Goal: Task Accomplishment & Management: Manage account settings

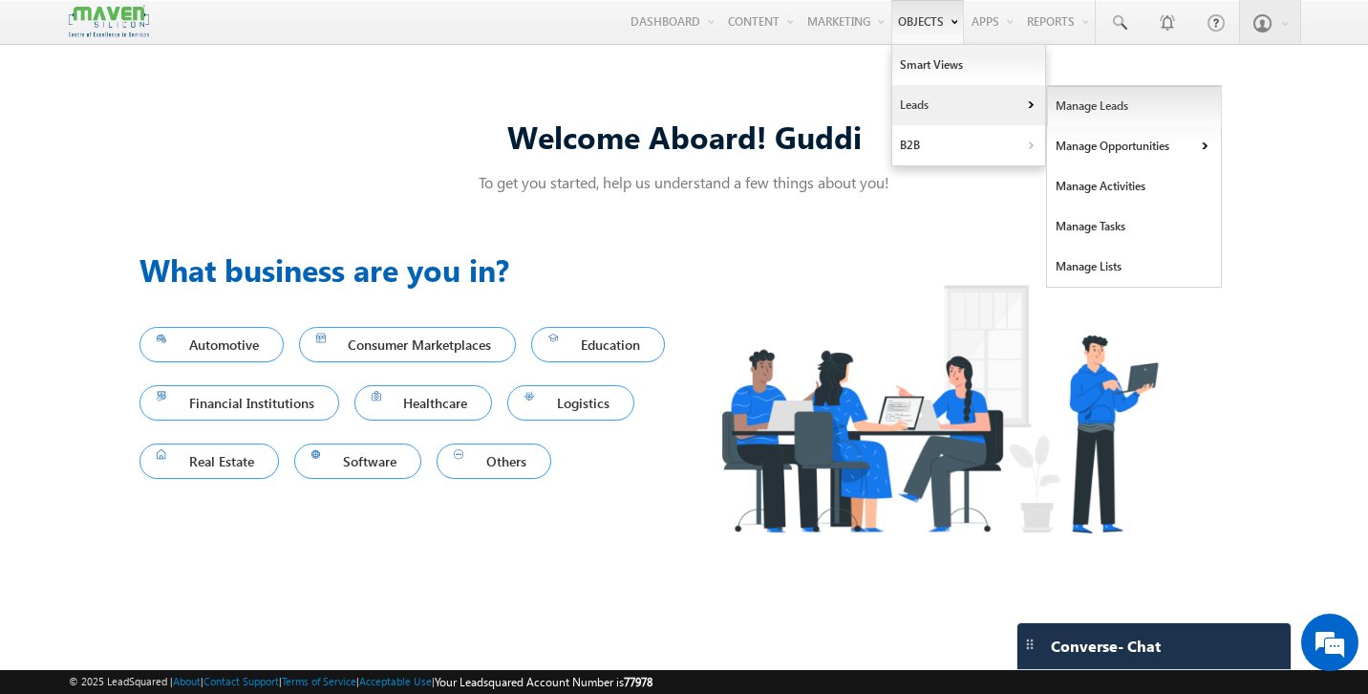
click at [1082, 96] on link "Manage Leads" at bounding box center [1134, 106] width 175 height 40
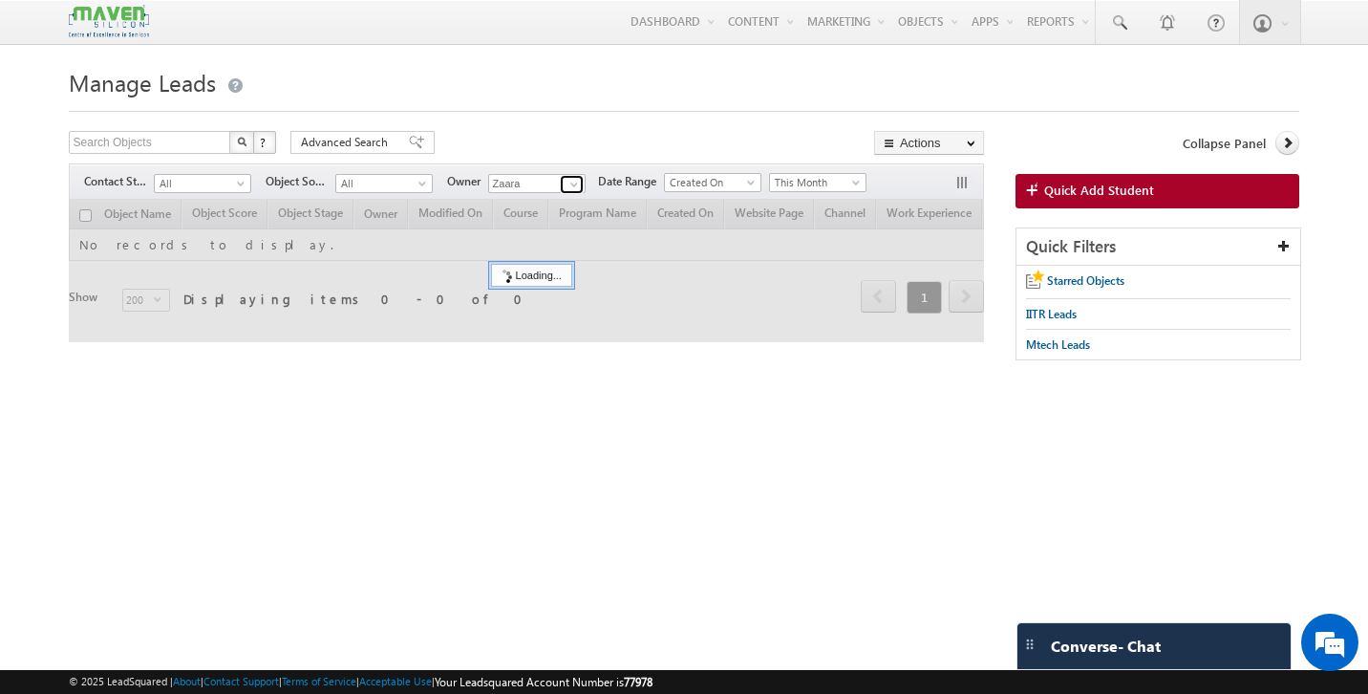
click at [579, 186] on span at bounding box center [574, 184] width 15 height 15
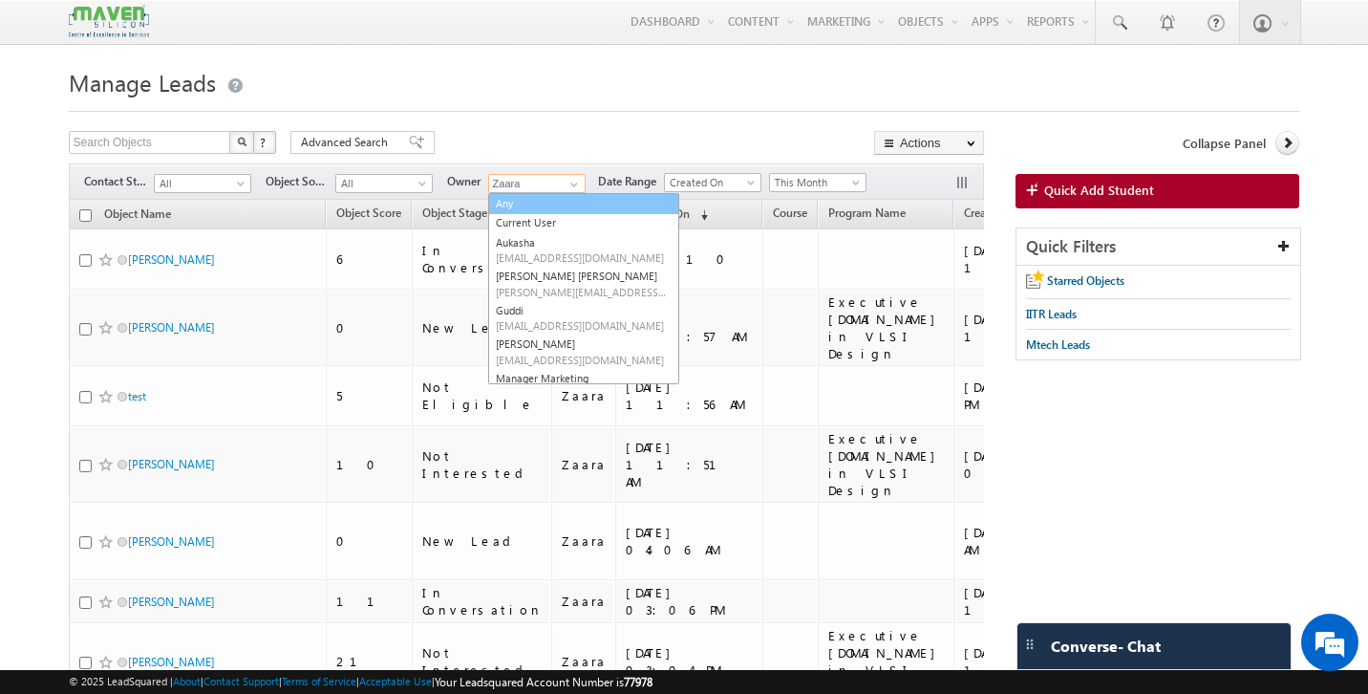
click at [541, 204] on link "Any" at bounding box center [583, 204] width 191 height 22
type input "Any"
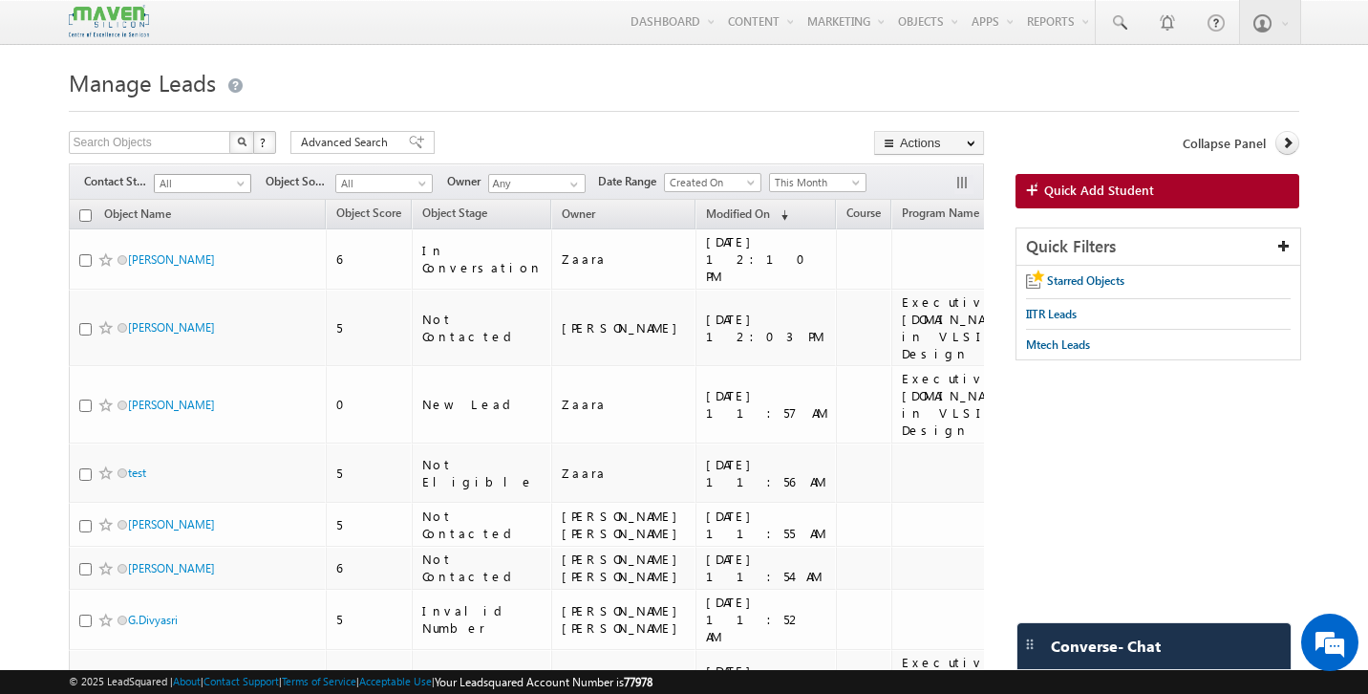
click at [195, 190] on span "All" at bounding box center [200, 183] width 91 height 17
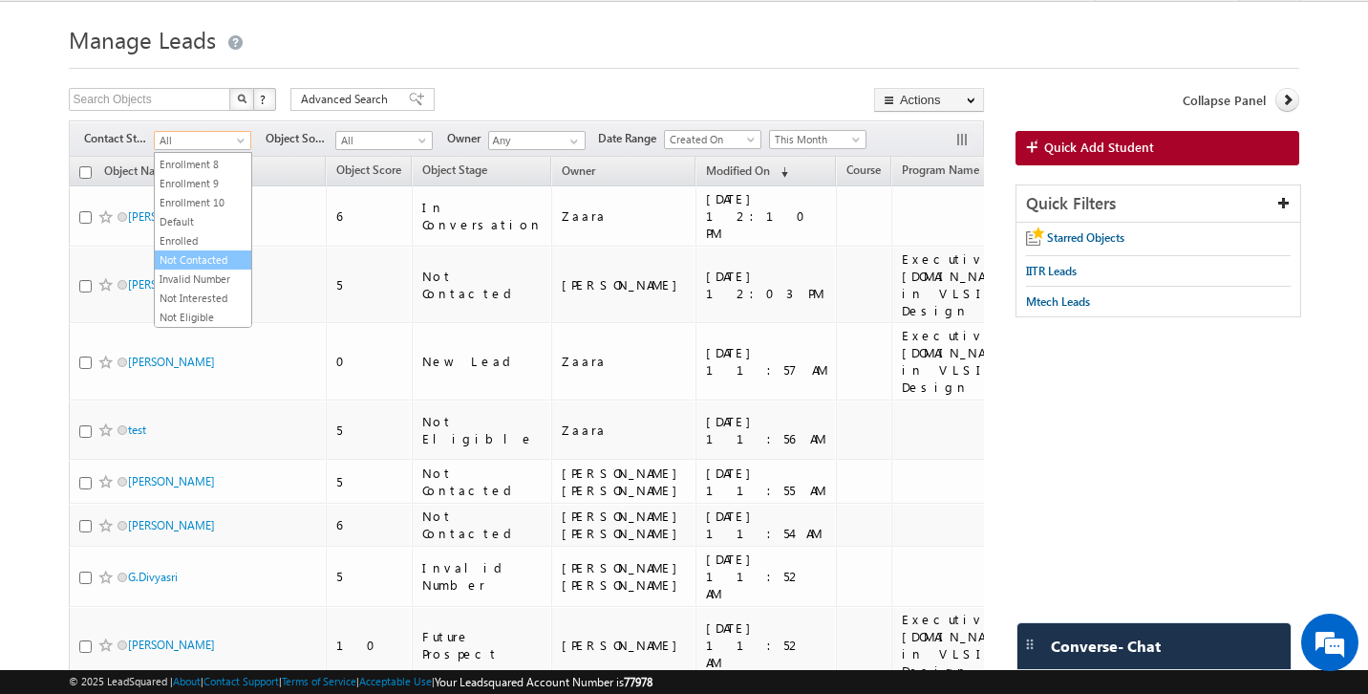
scroll to position [47, 0]
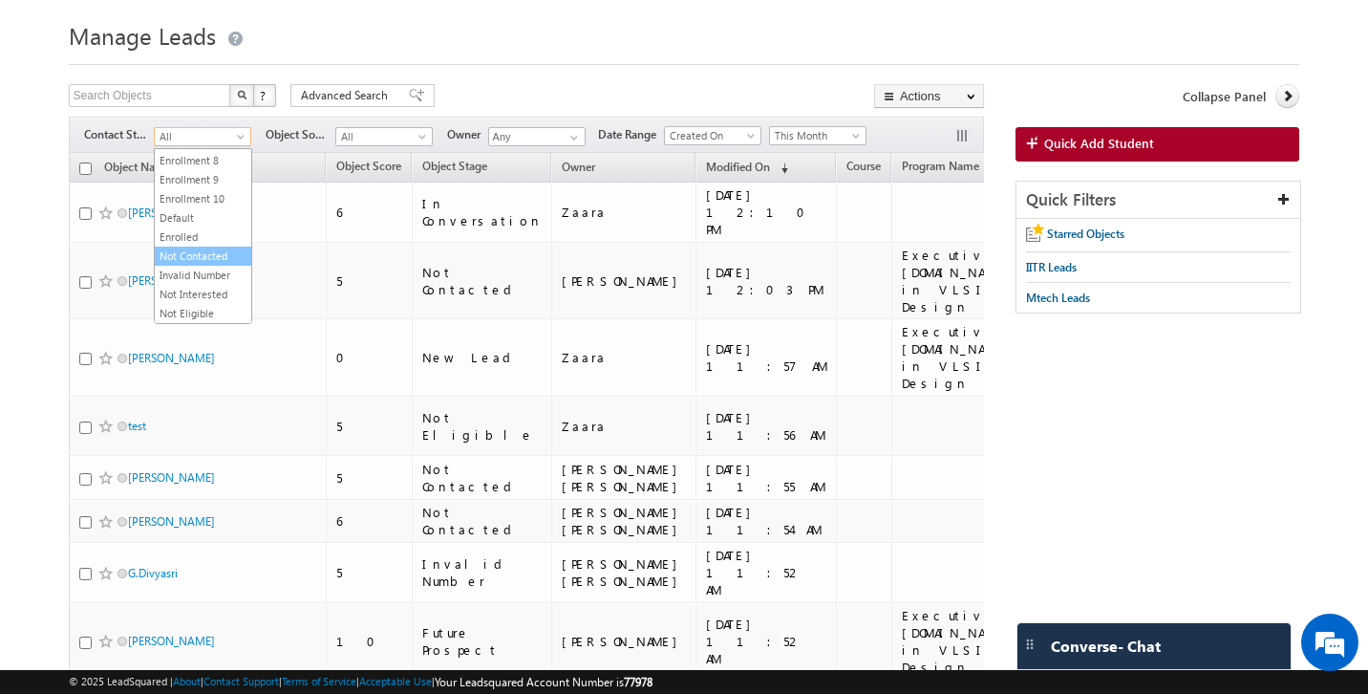
click at [202, 253] on link "Not Contacted" at bounding box center [203, 255] width 96 height 17
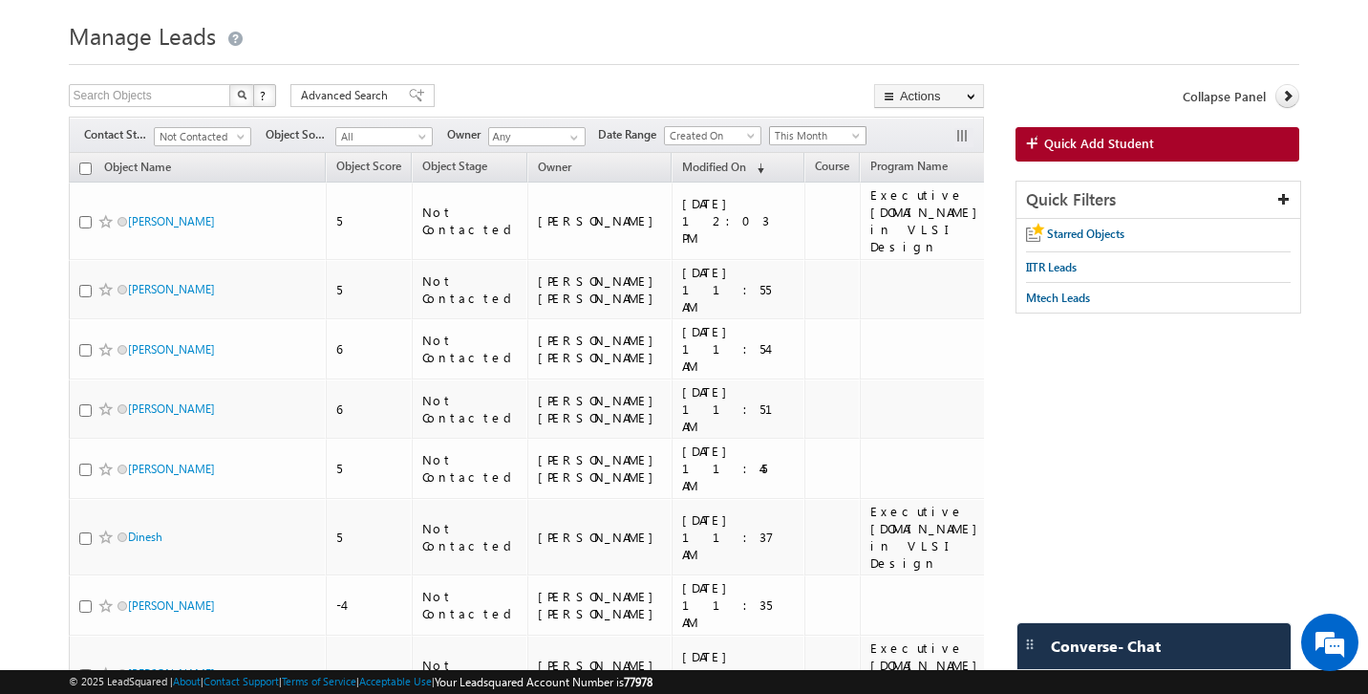
click at [807, 139] on span "This Month" at bounding box center [815, 135] width 91 height 17
click at [822, 154] on link "All Time" at bounding box center [821, 157] width 96 height 17
click at [84, 173] on input "checkbox" at bounding box center [85, 168] width 12 height 12
checkbox input "true"
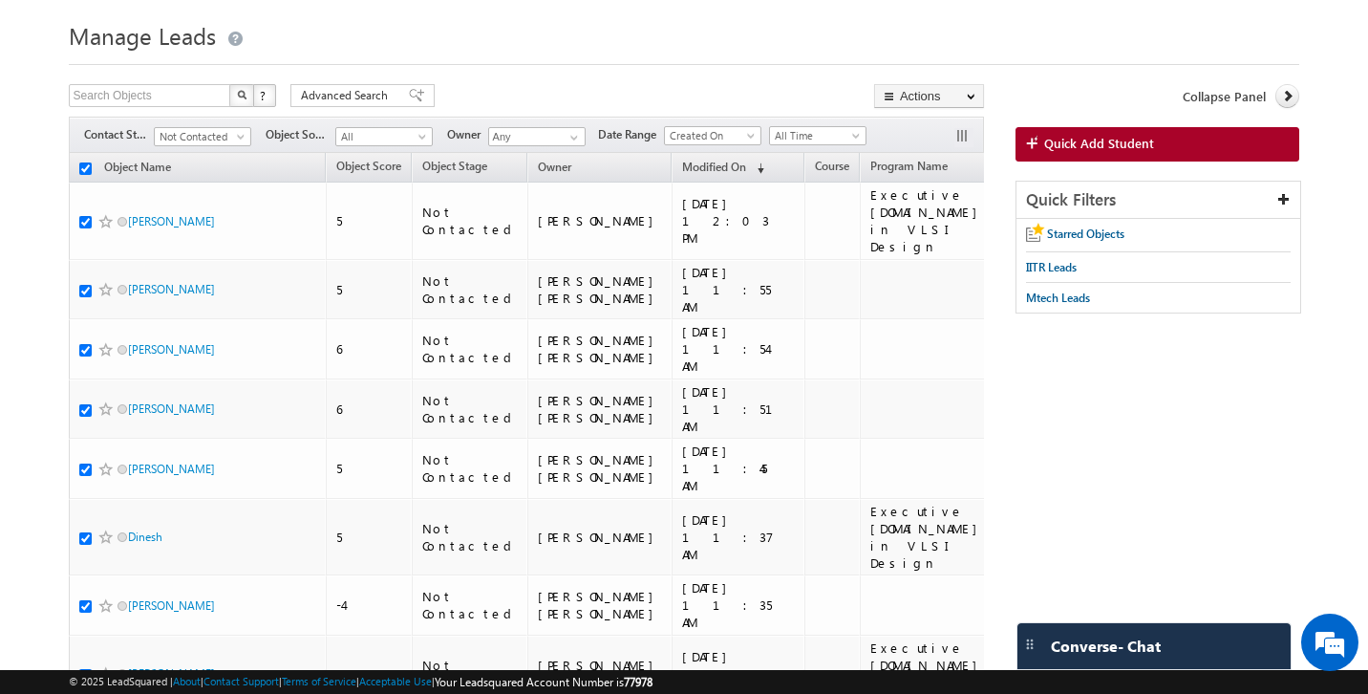
checkbox input "true"
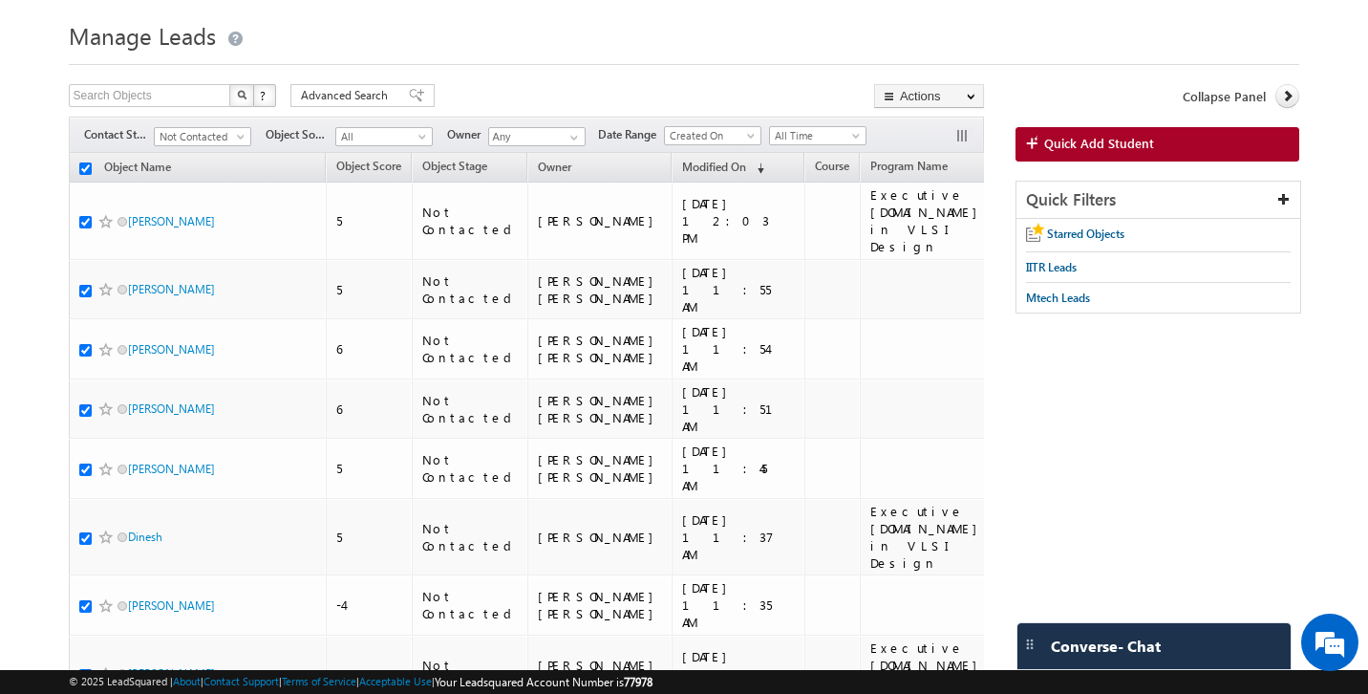
checkbox input "true"
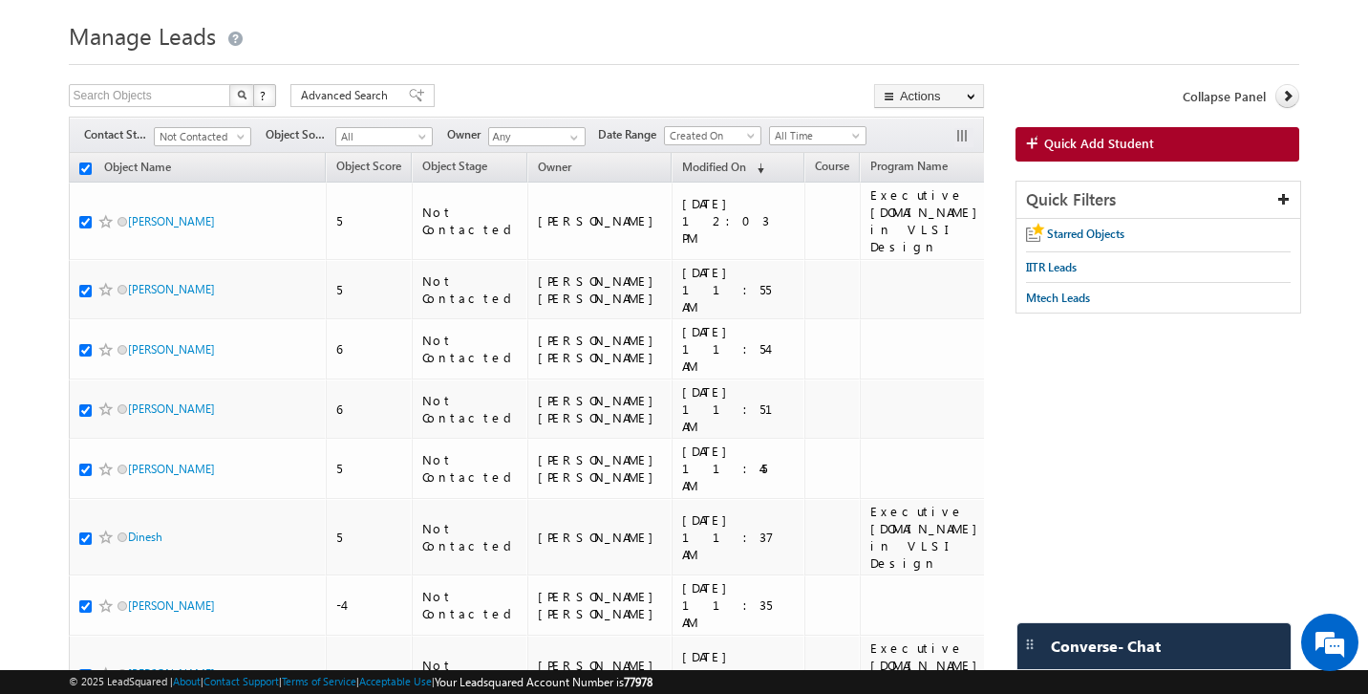
checkbox input "true"
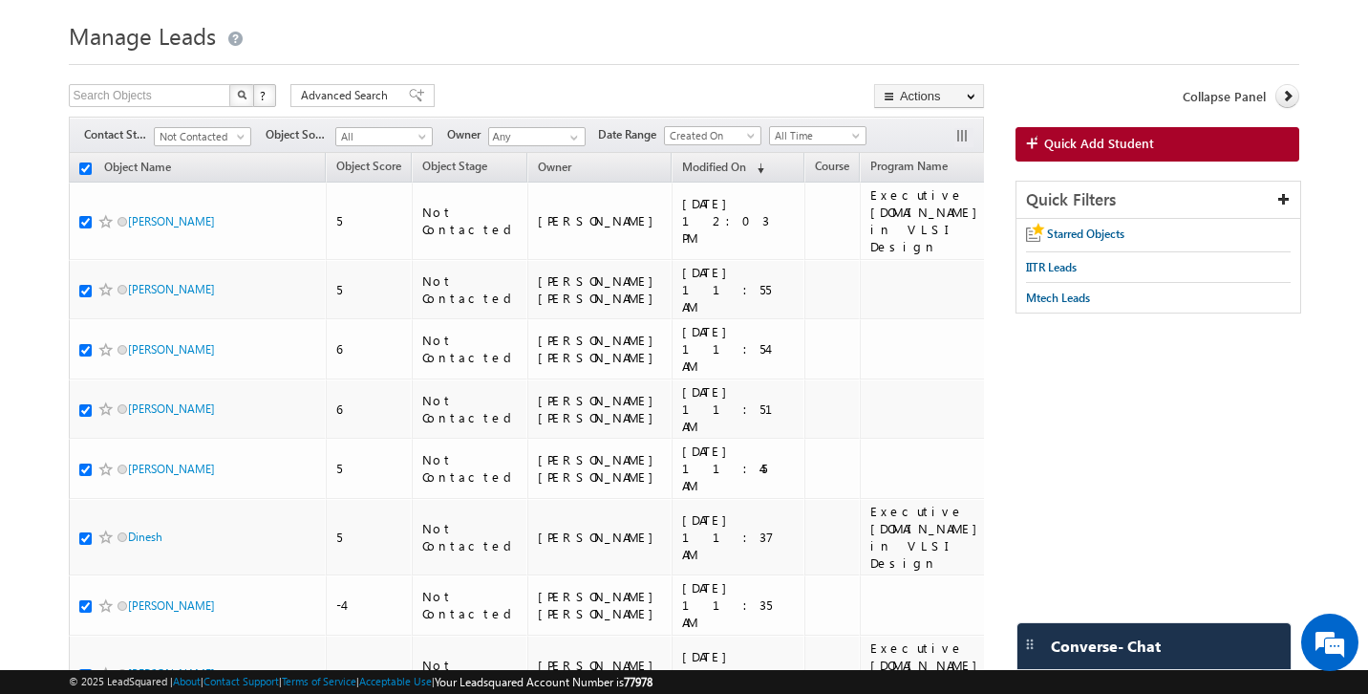
checkbox input "true"
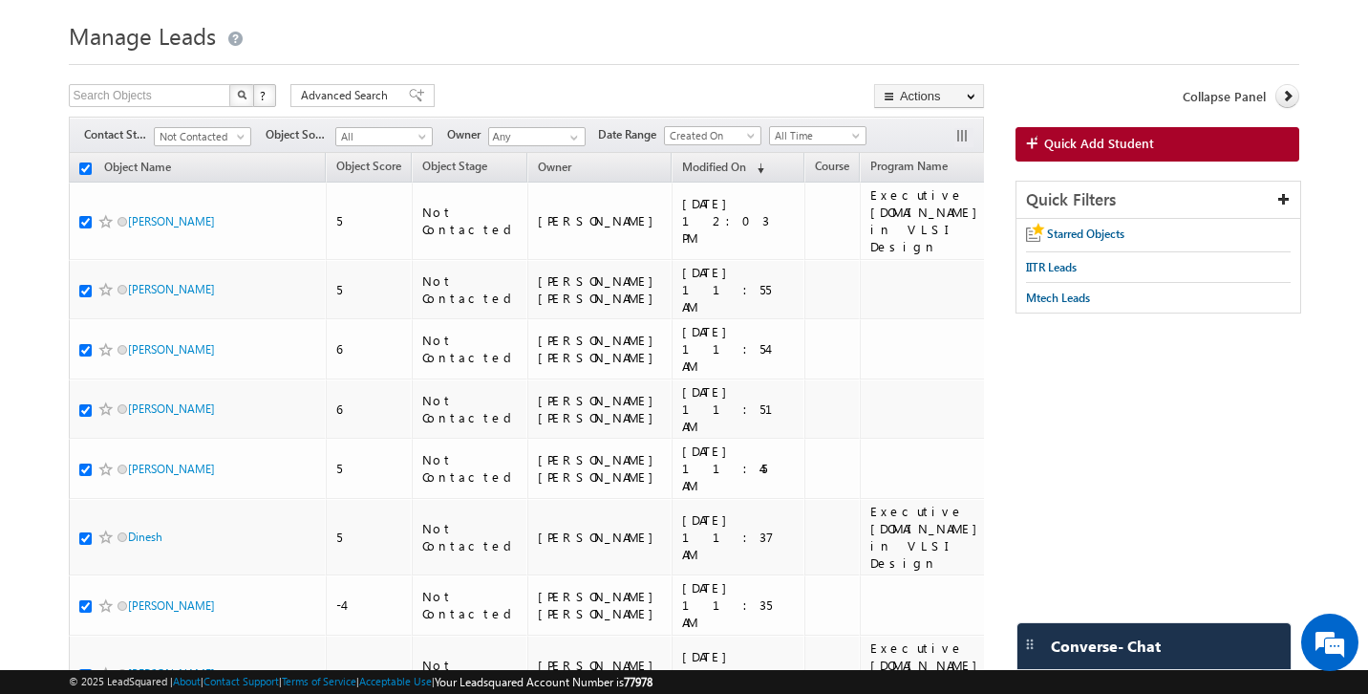
checkbox input "true"
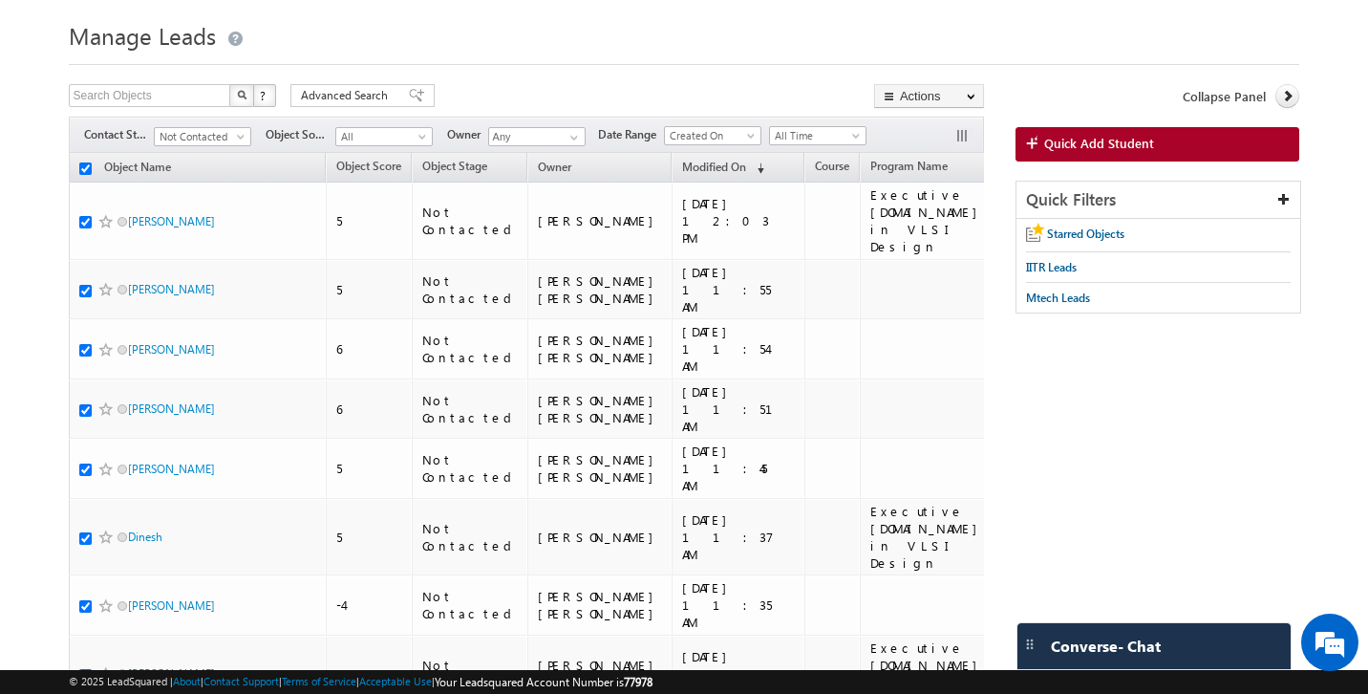
checkbox input "true"
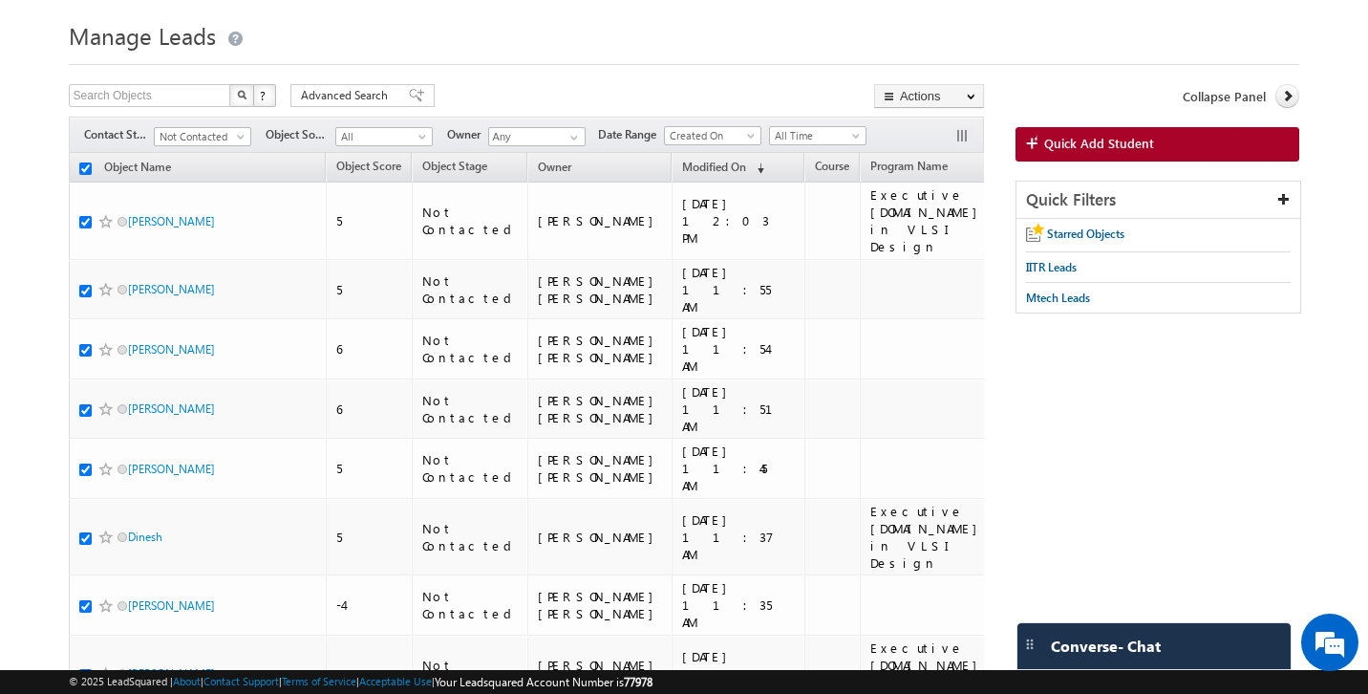
checkbox input "true"
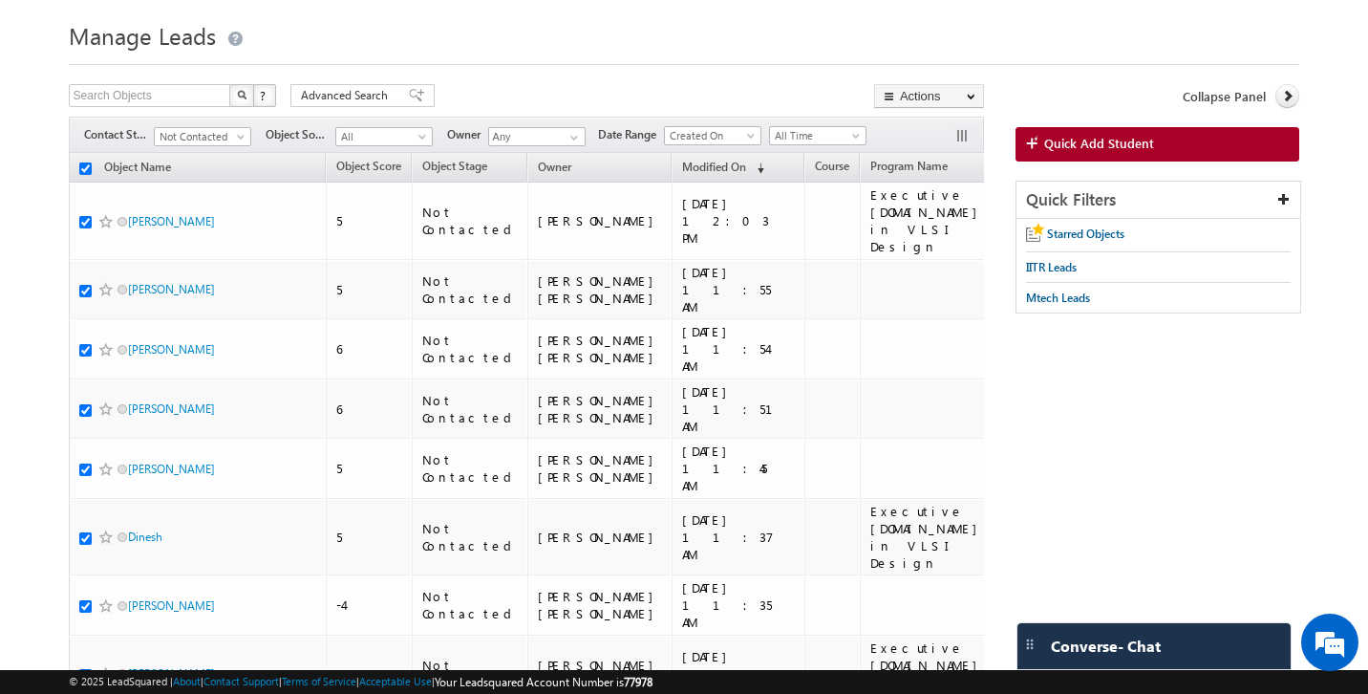
checkbox input "true"
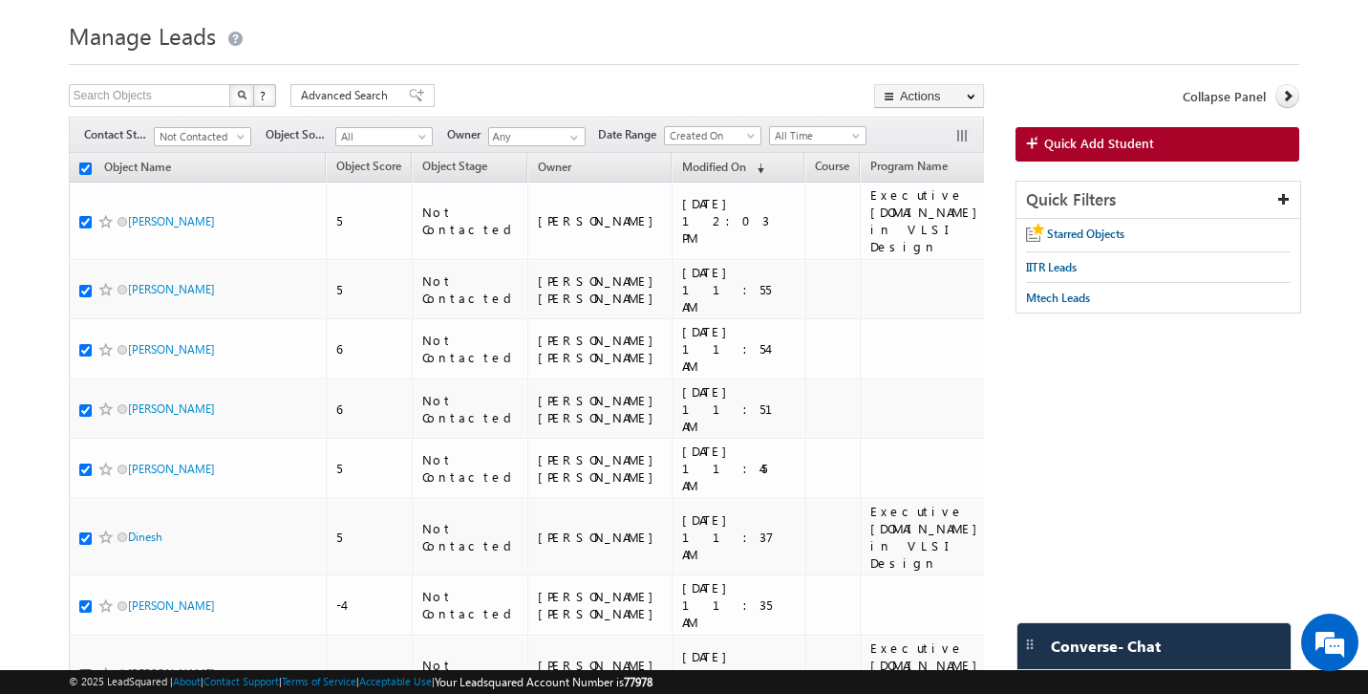
checkbox input "true"
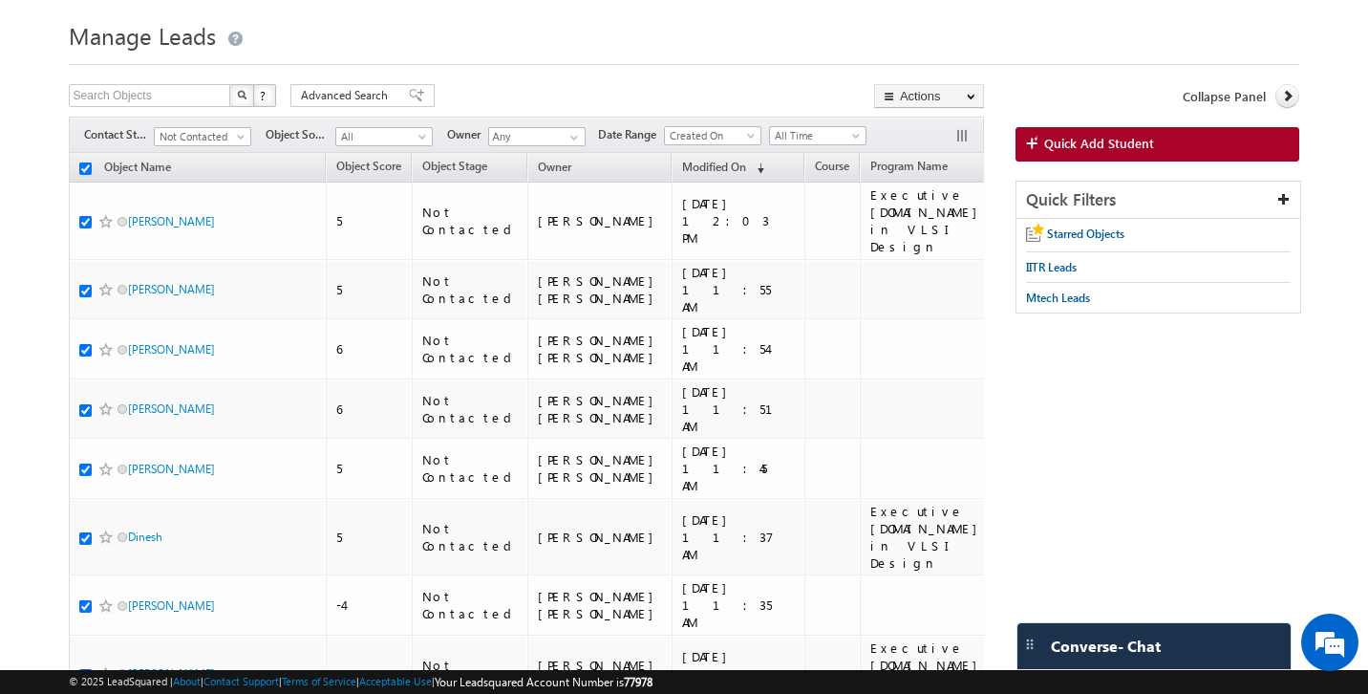
checkbox input "true"
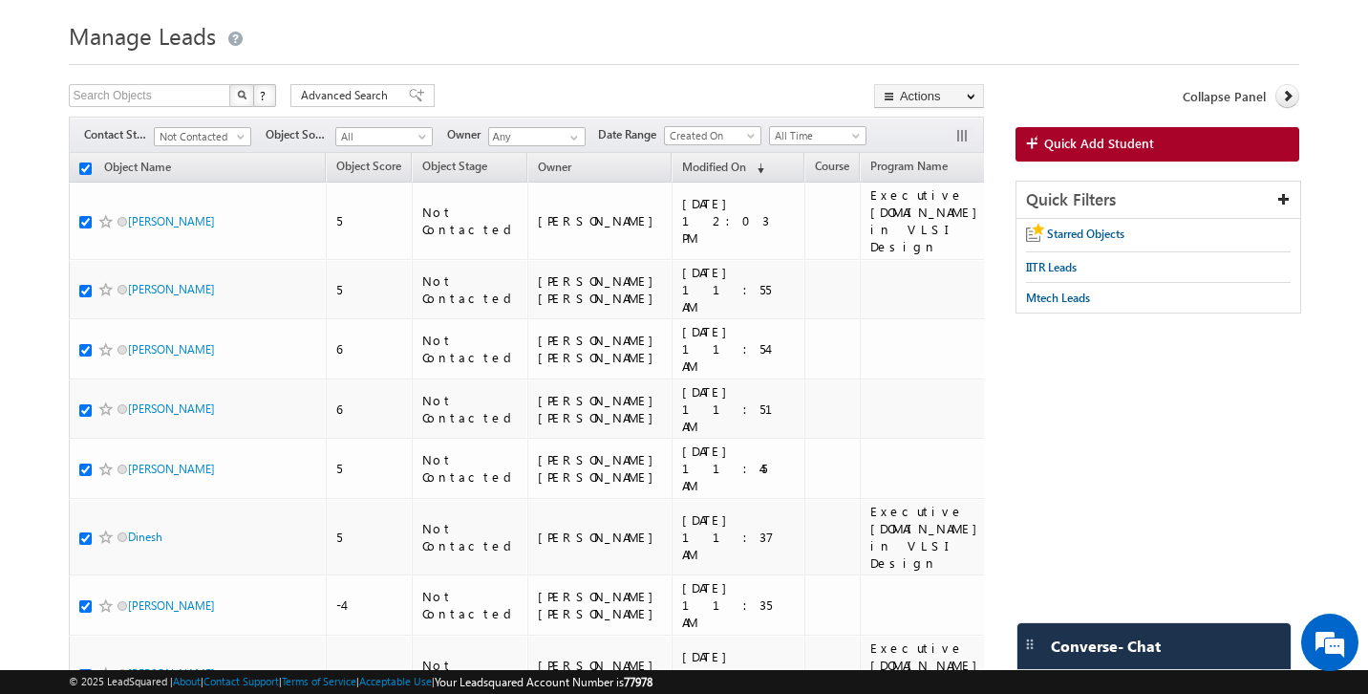
checkbox input "true"
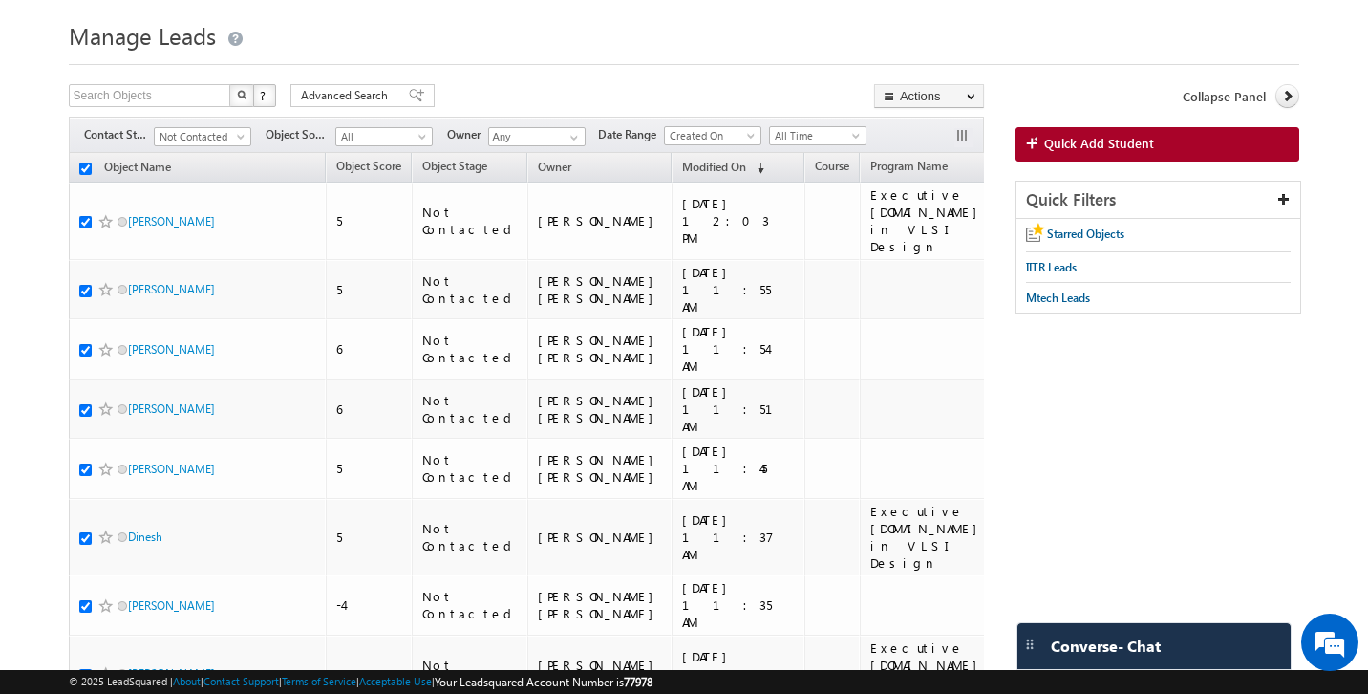
checkbox input "true"
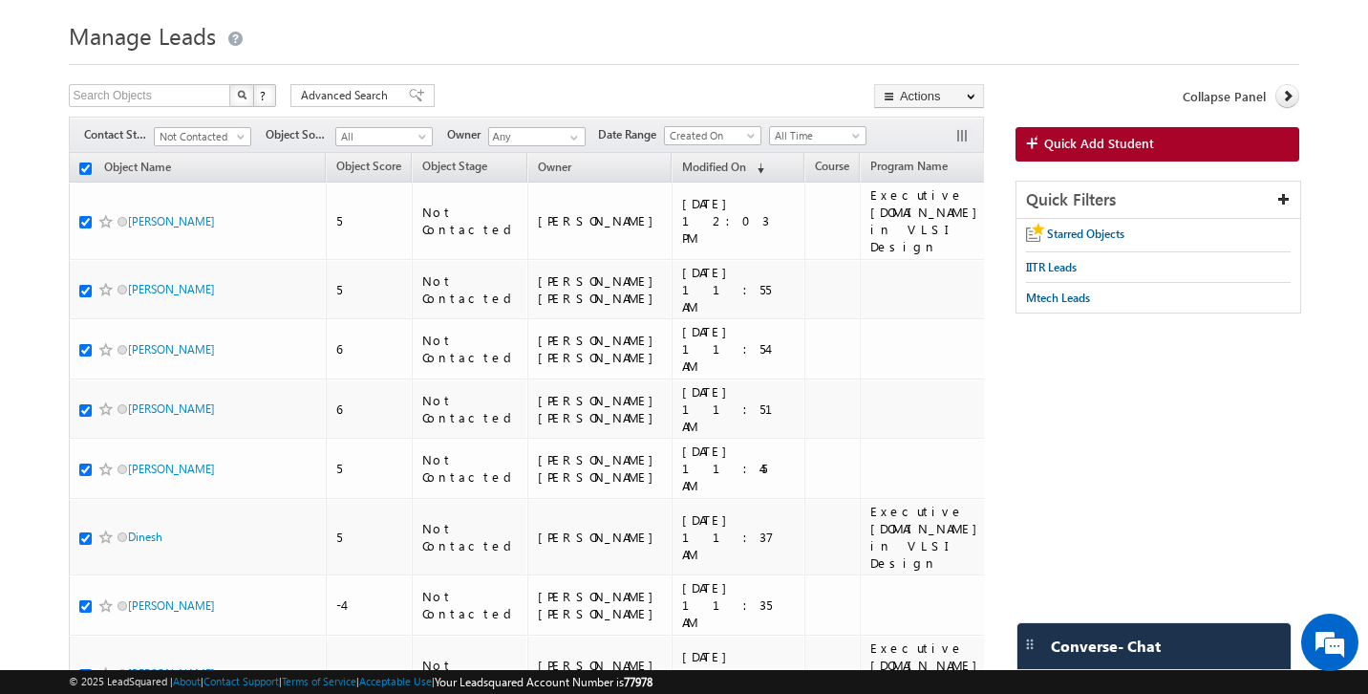
checkbox input "true"
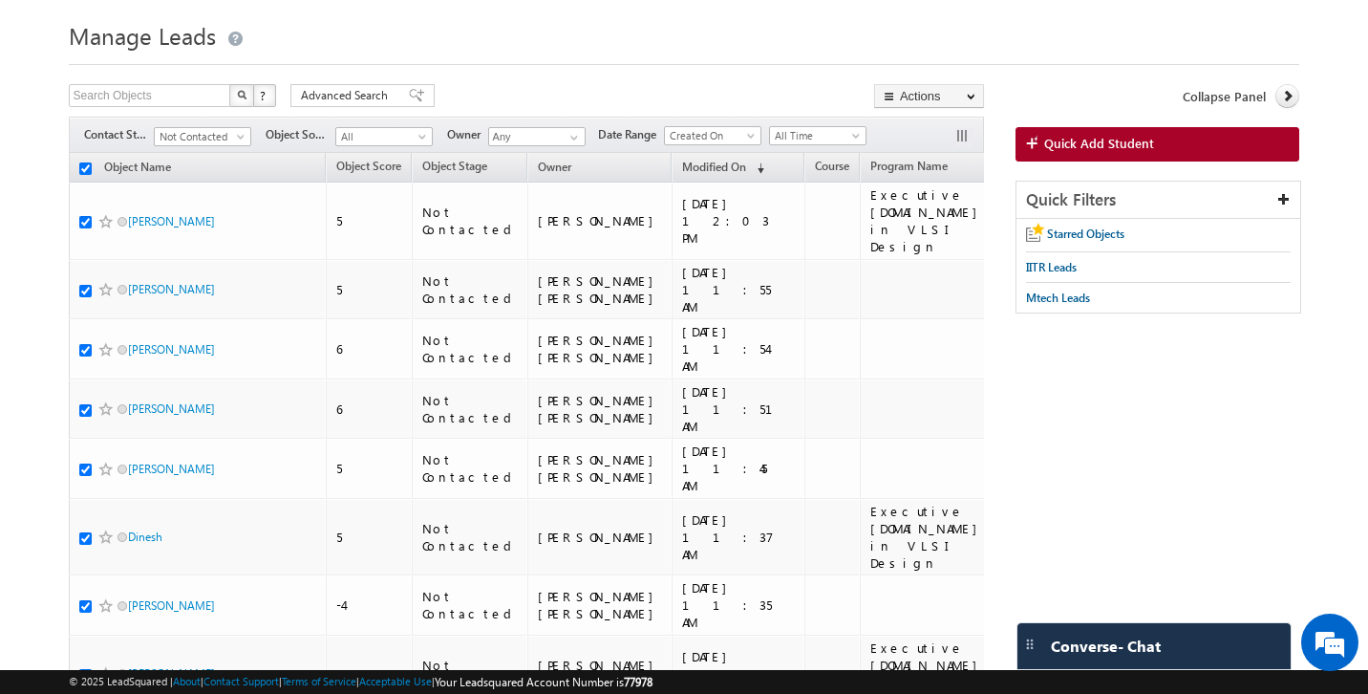
checkbox input "true"
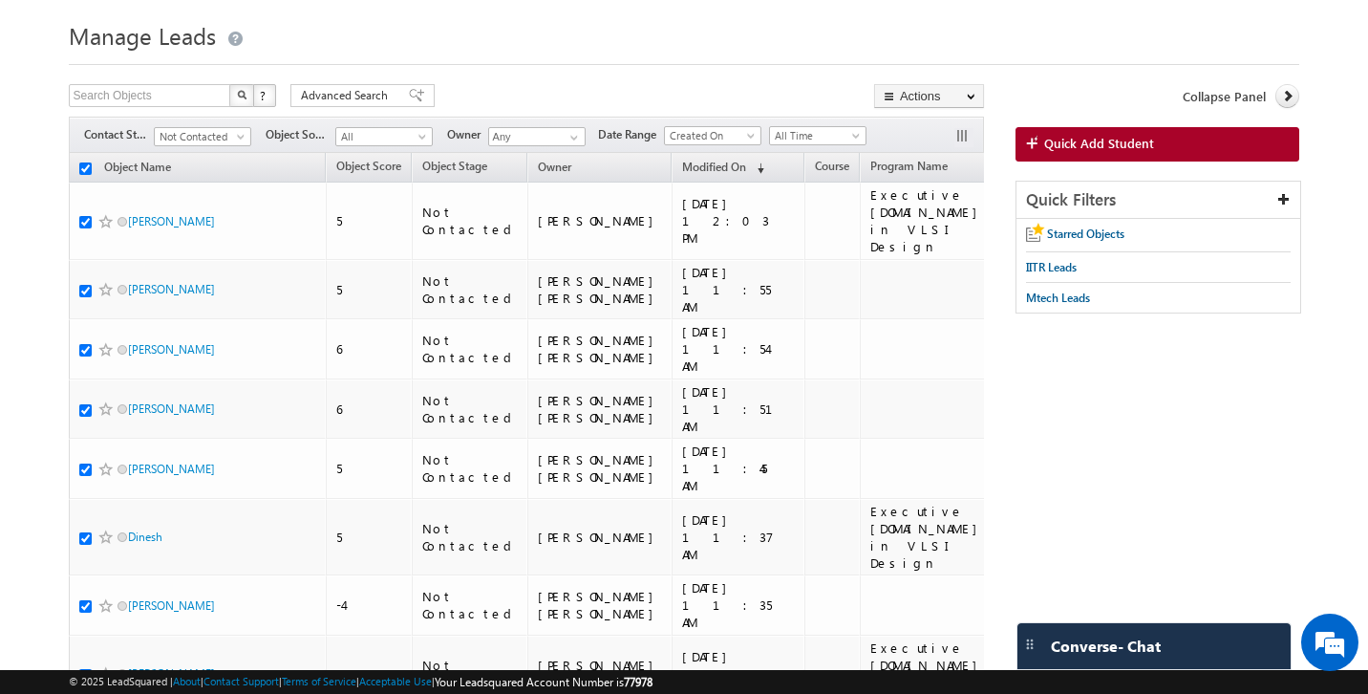
checkbox input "true"
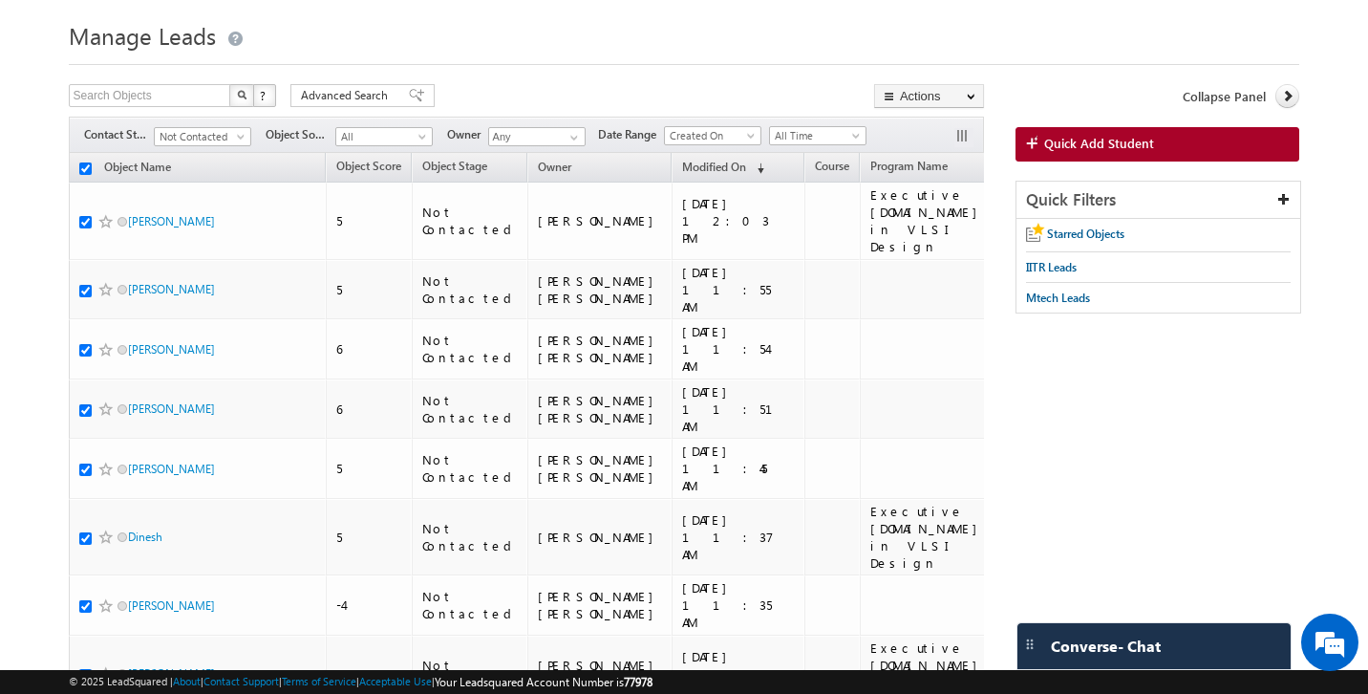
checkbox input "true"
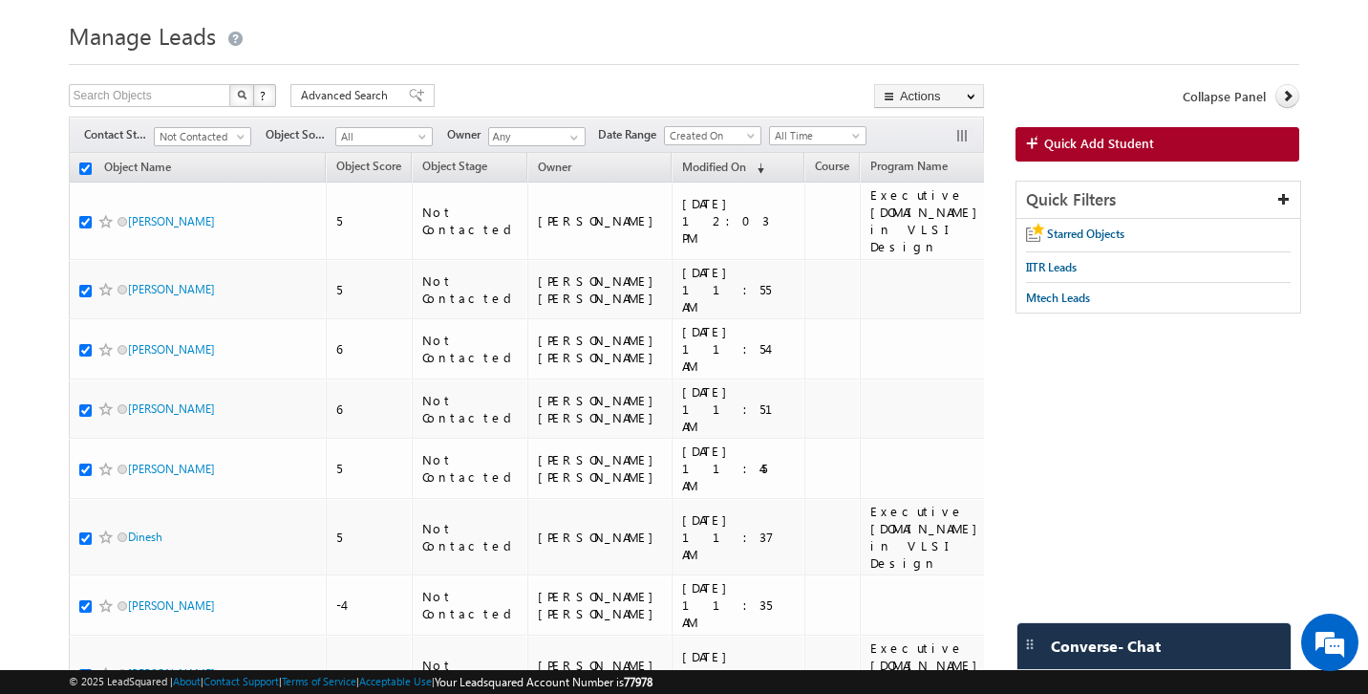
checkbox input "true"
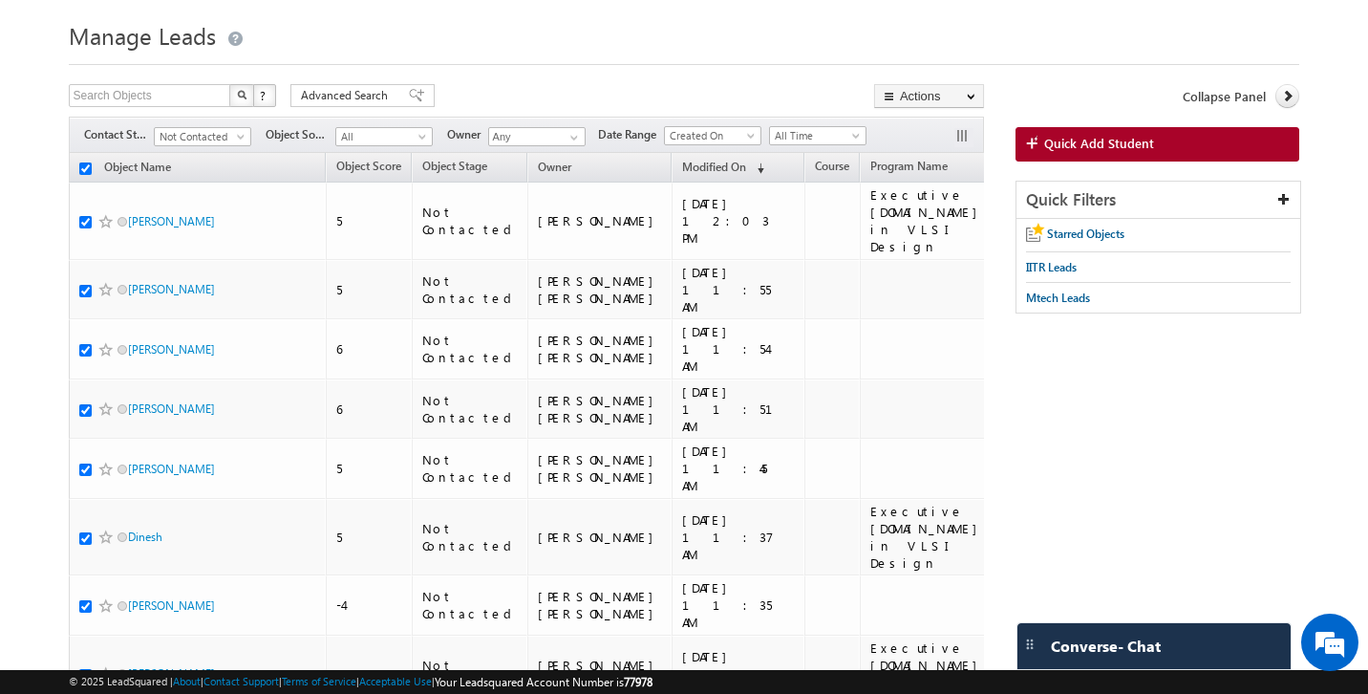
checkbox input "true"
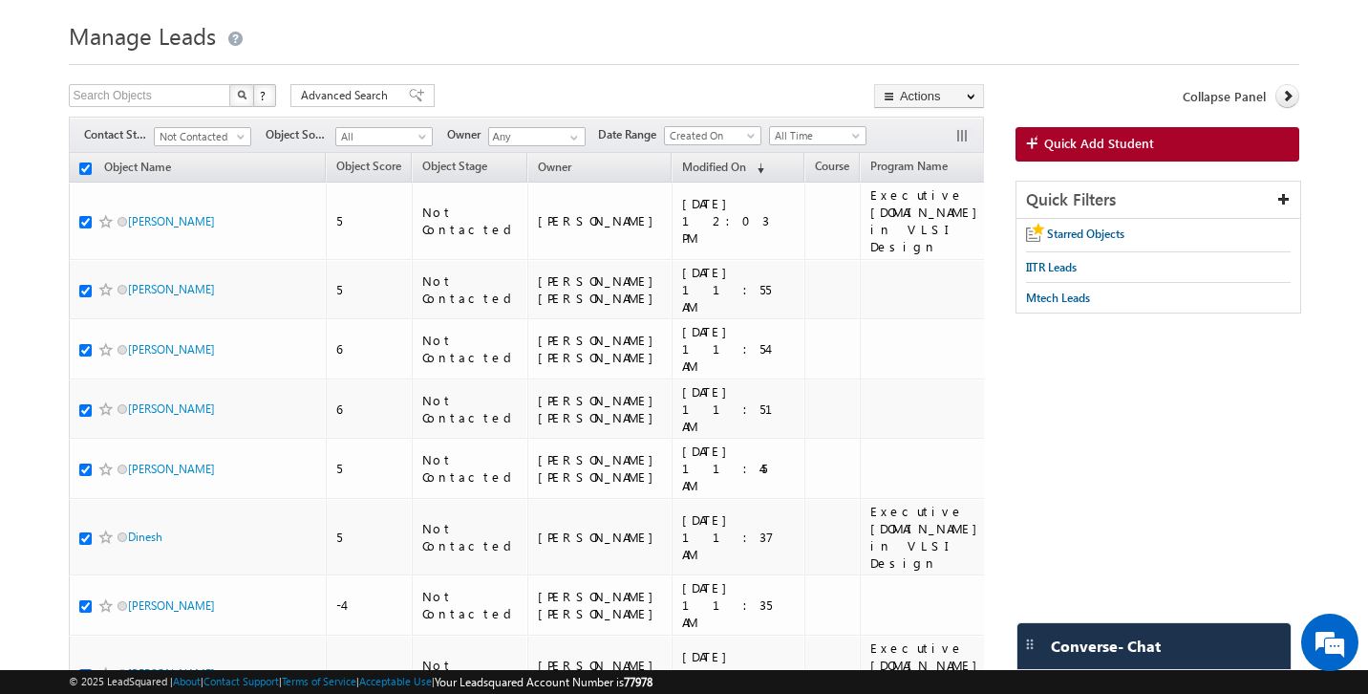
checkbox input "true"
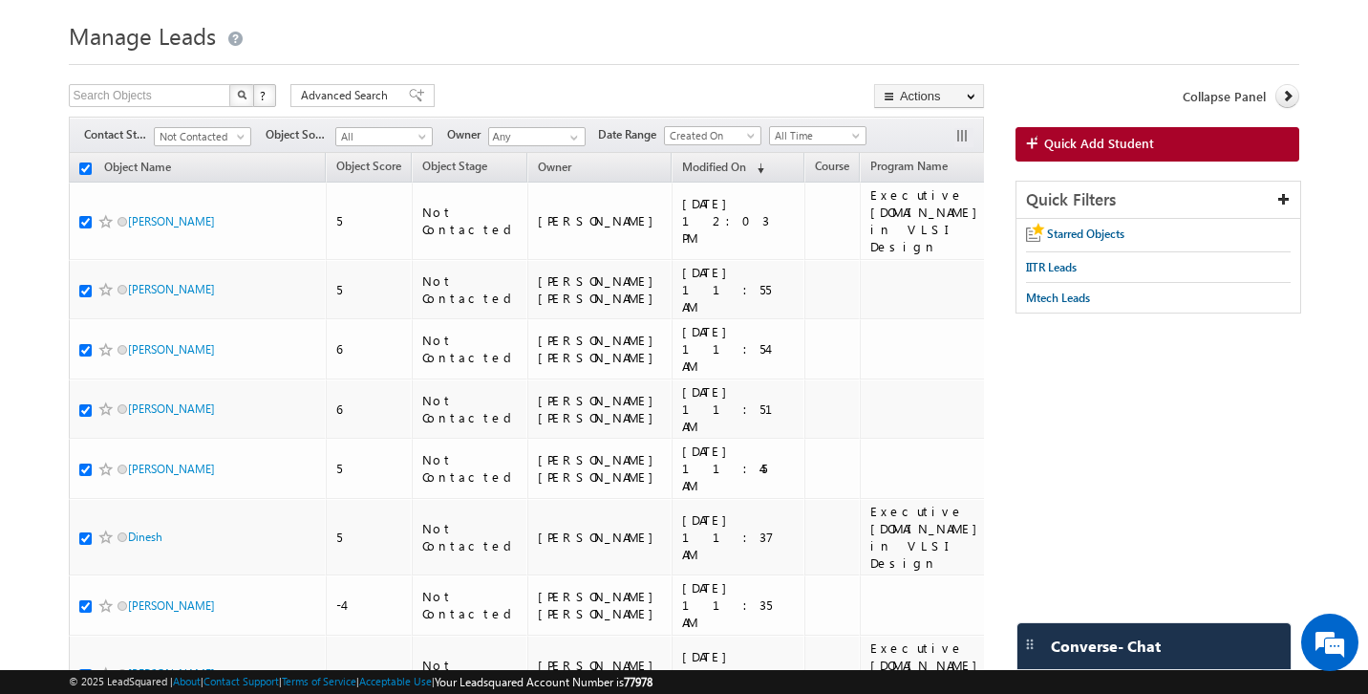
checkbox input "true"
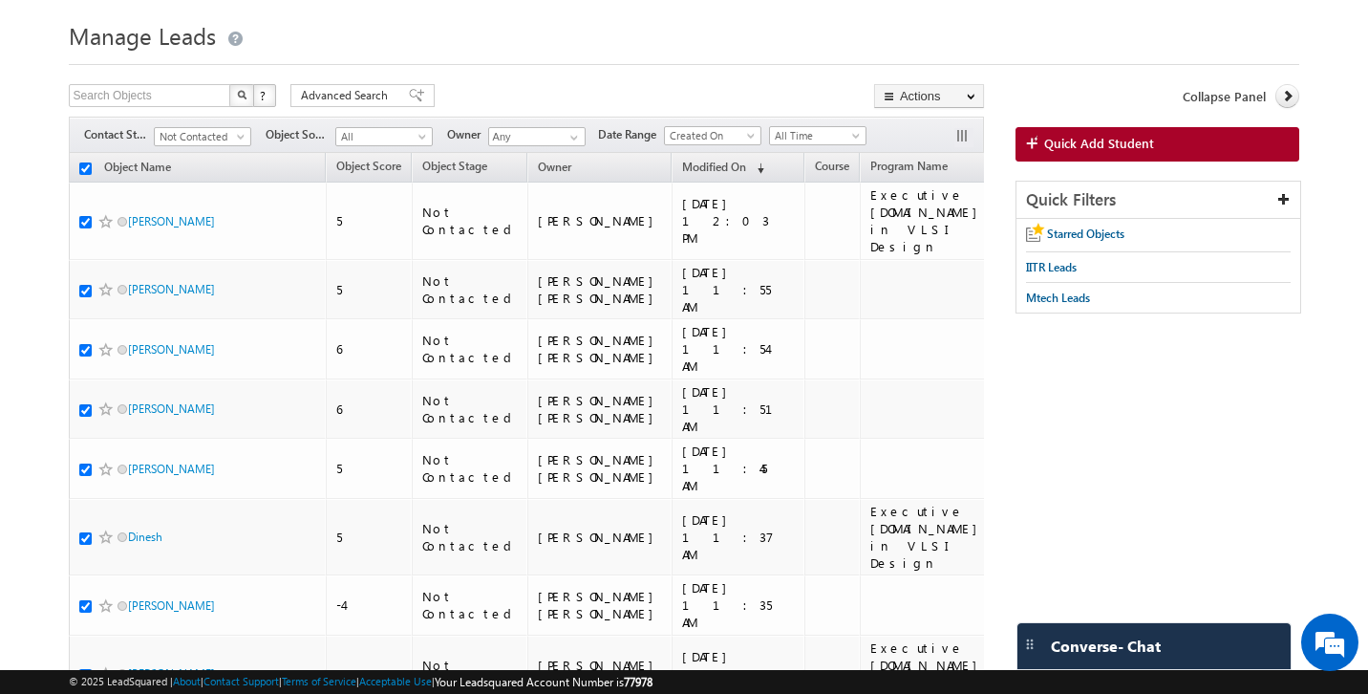
checkbox input "true"
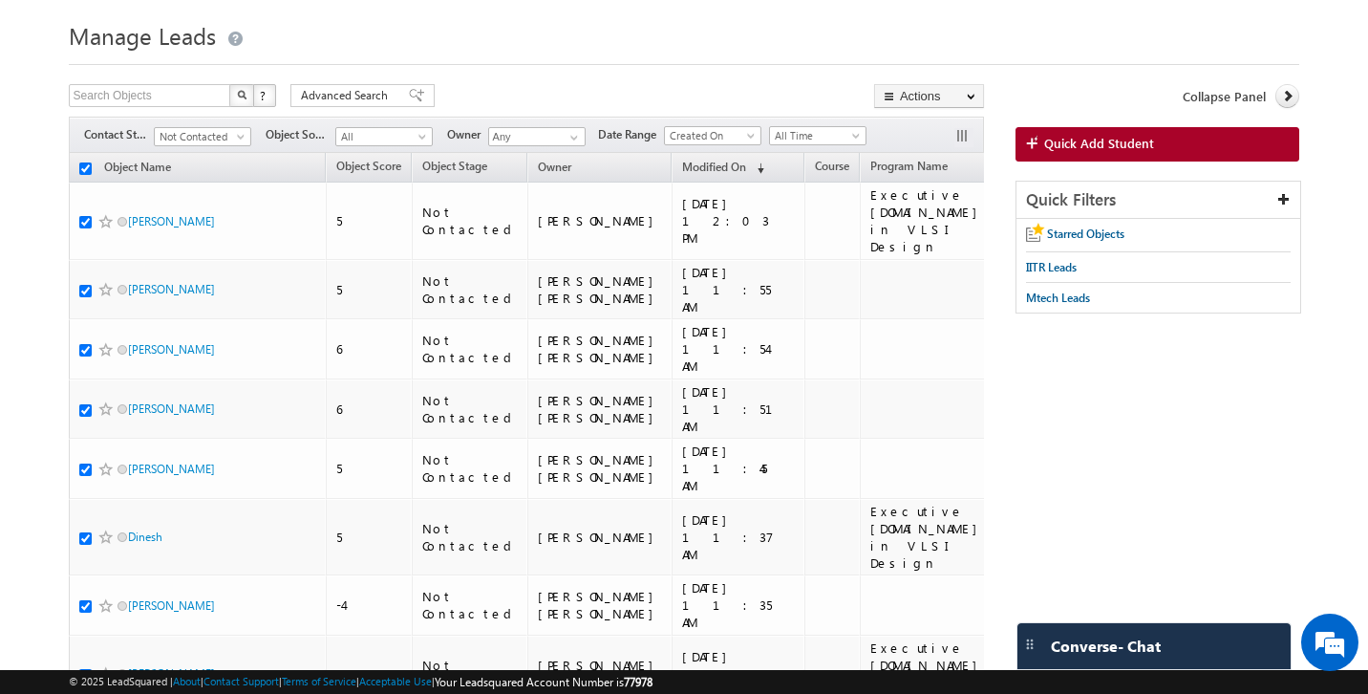
checkbox input "true"
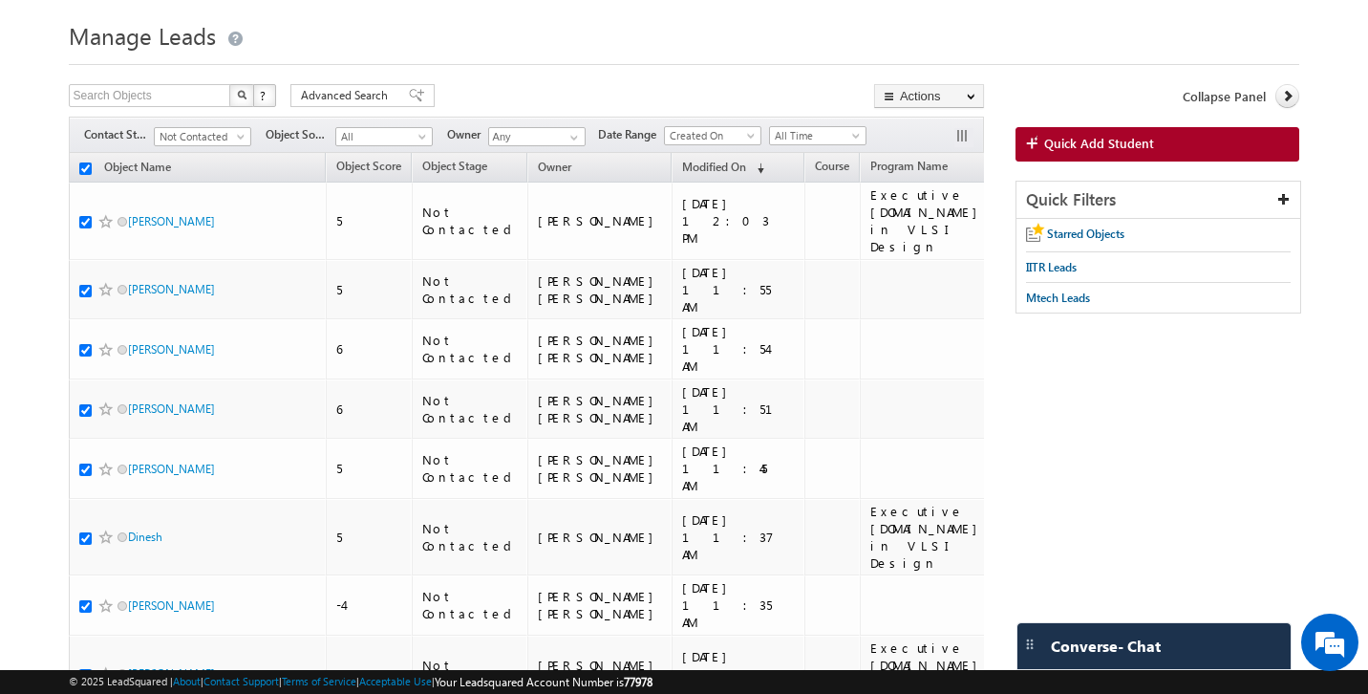
checkbox input "true"
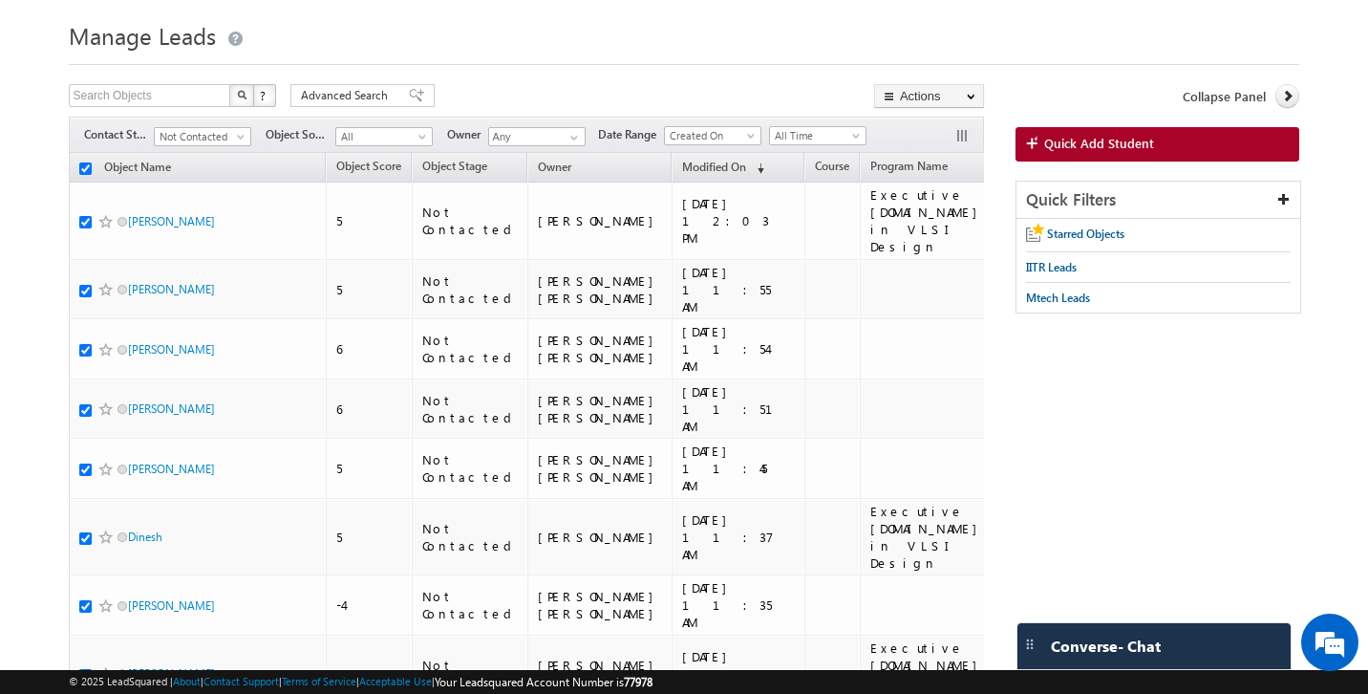
checkbox input "true"
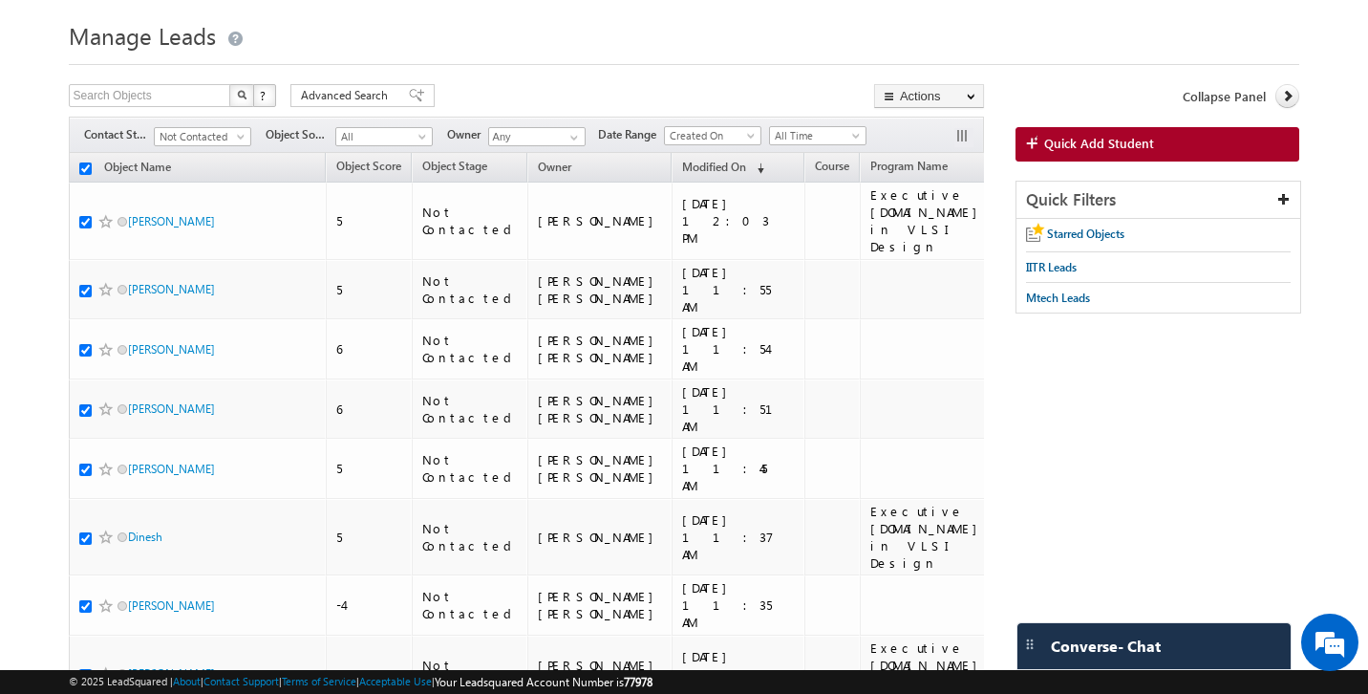
checkbox input "true"
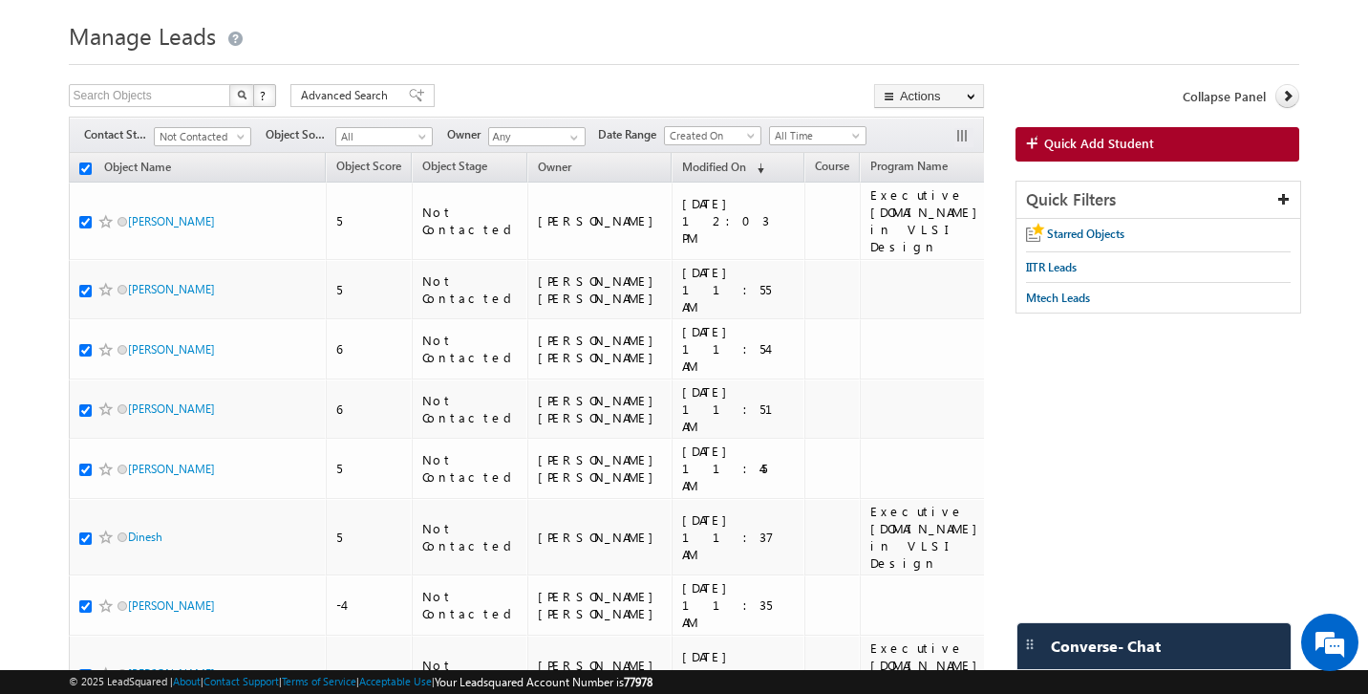
checkbox input "true"
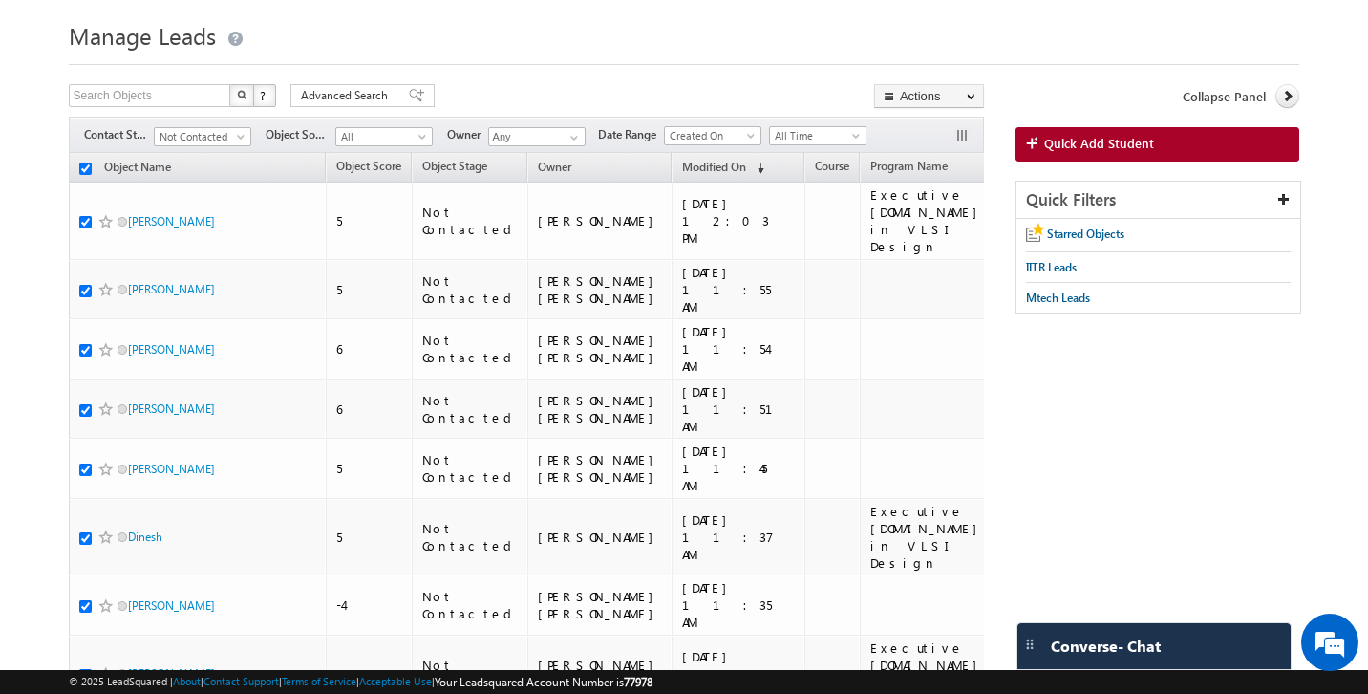
checkbox input "true"
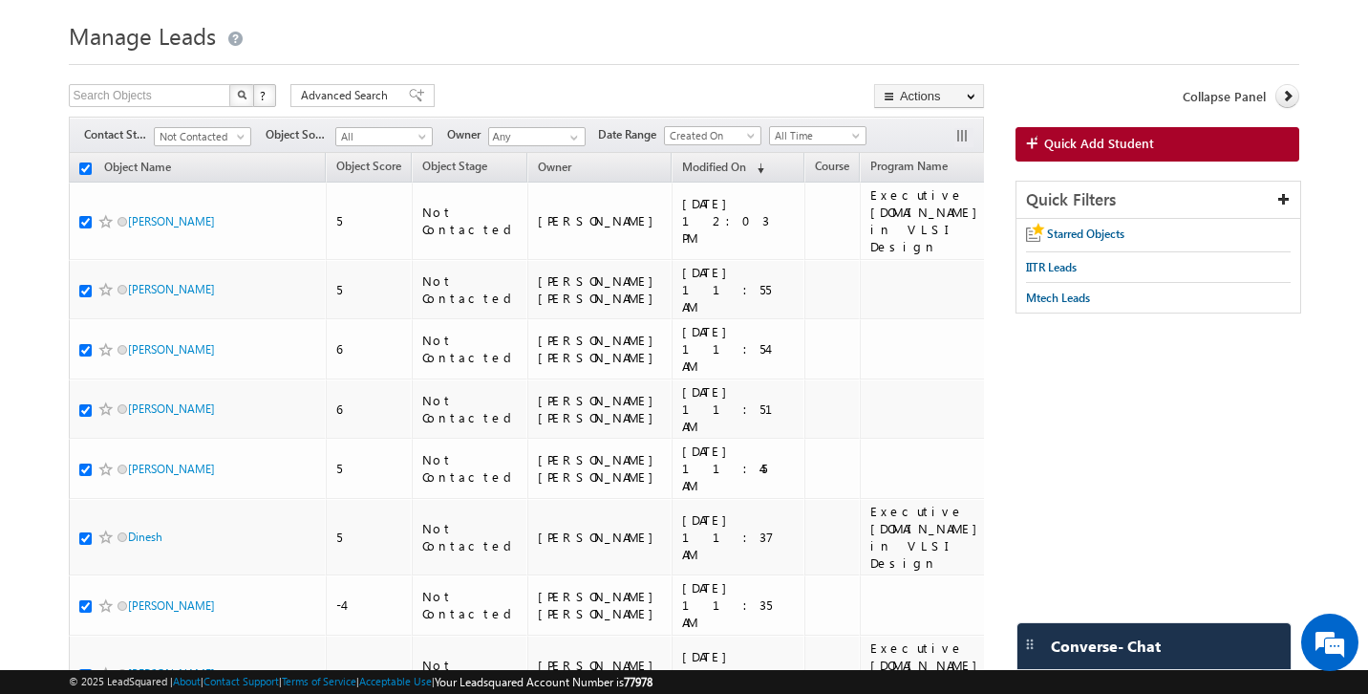
checkbox input "true"
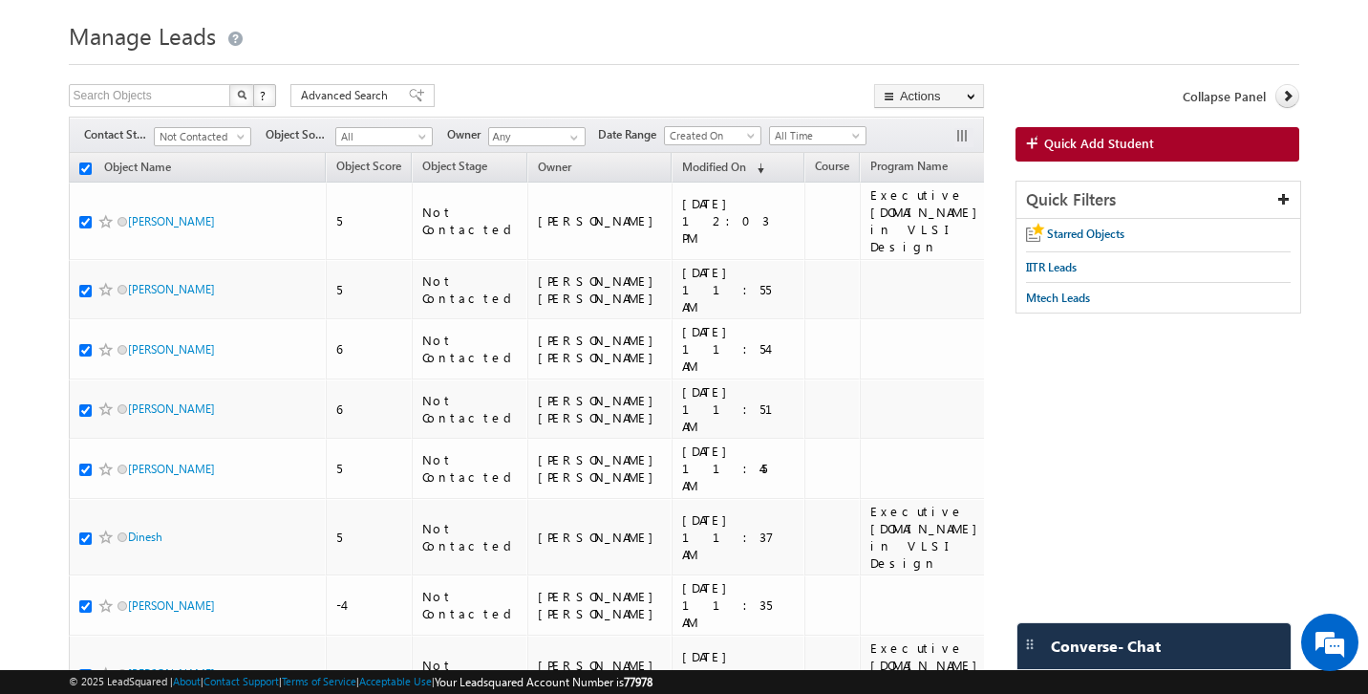
checkbox input "true"
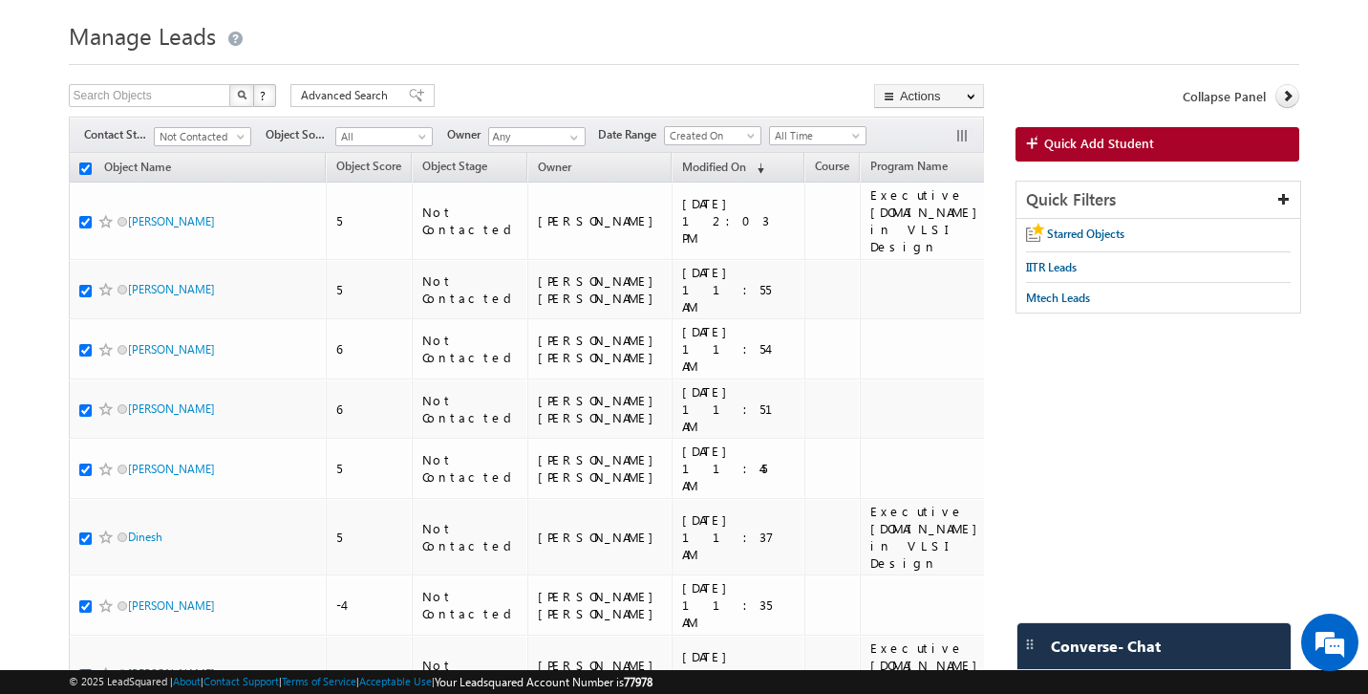
checkbox input "true"
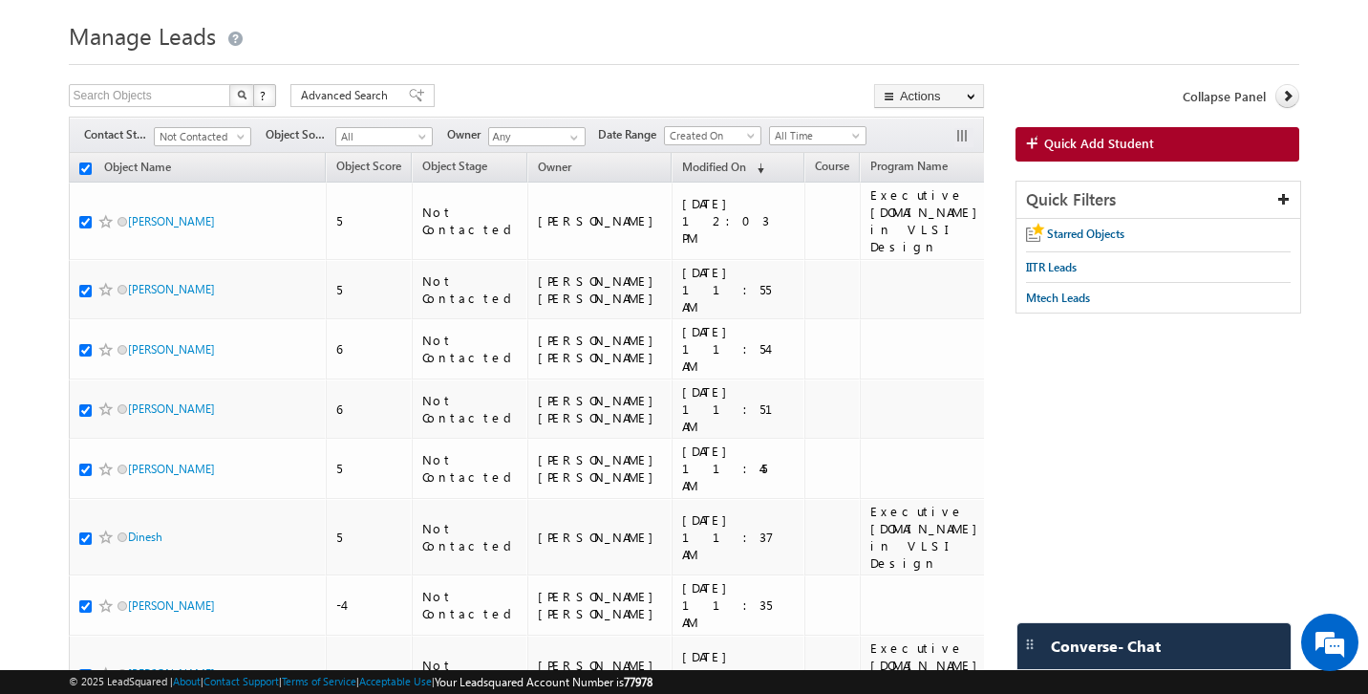
checkbox input "true"
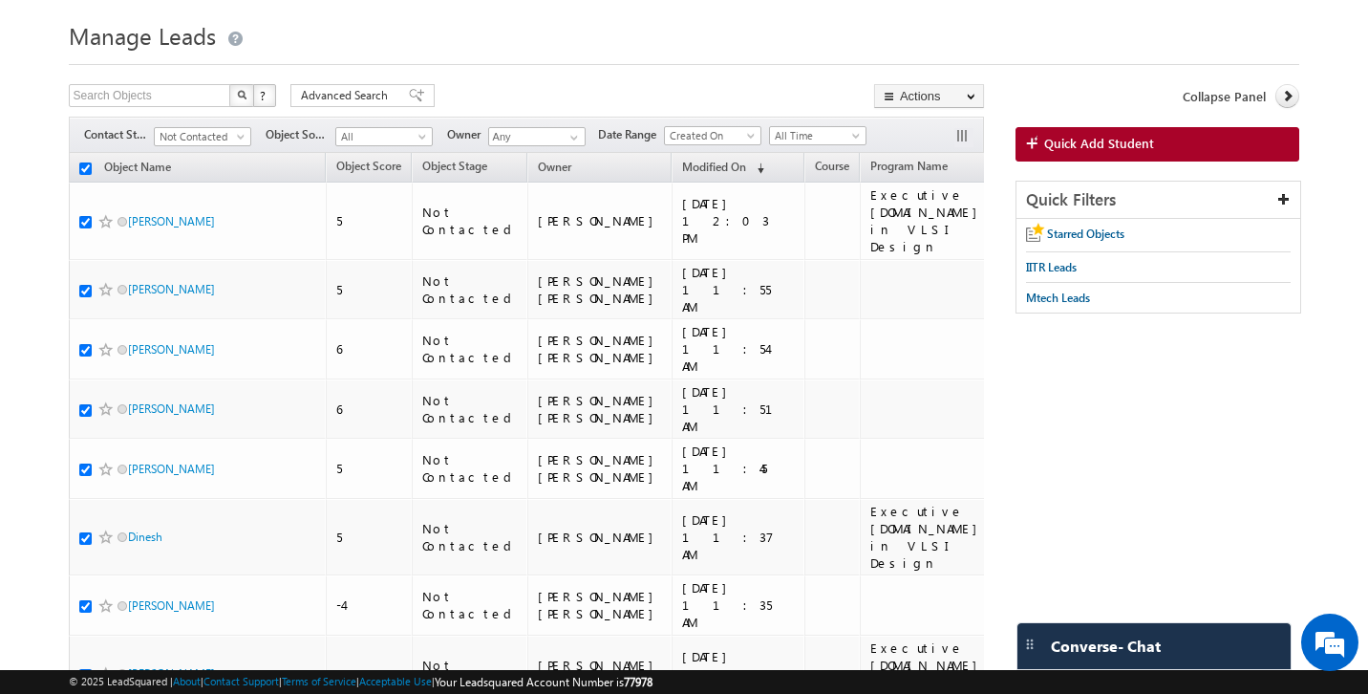
checkbox input "true"
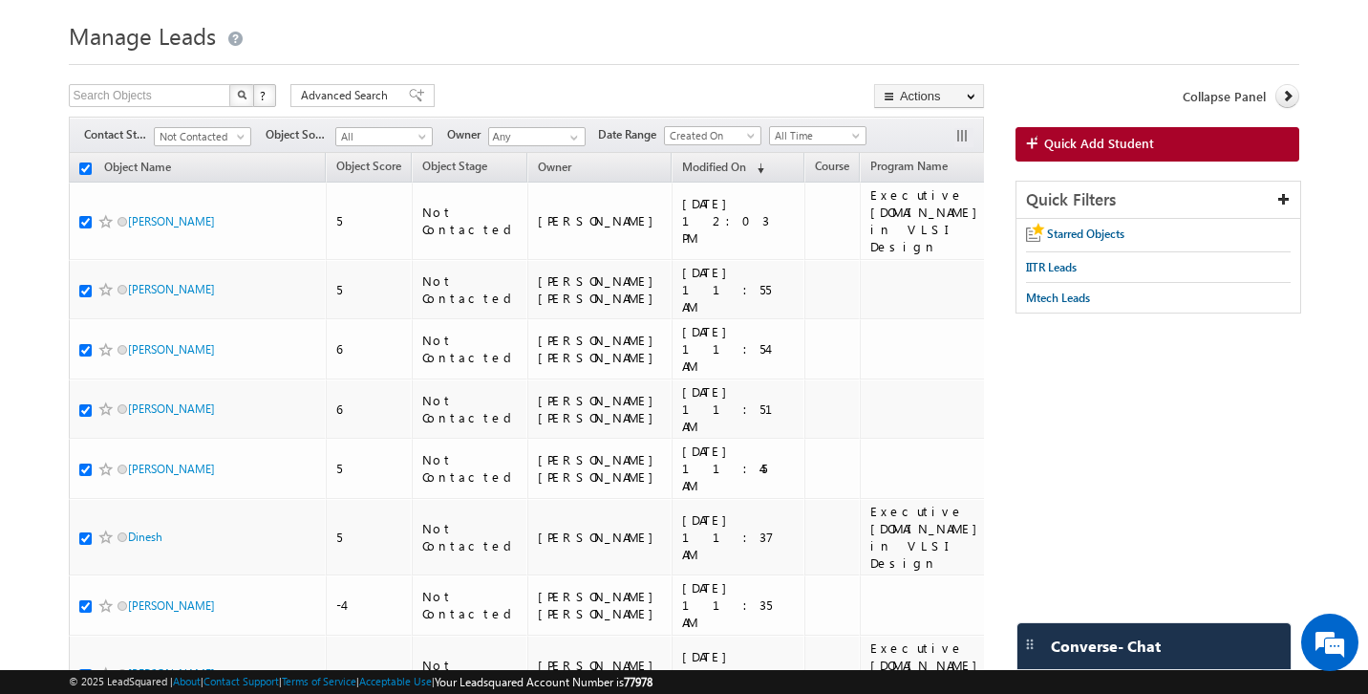
checkbox input "true"
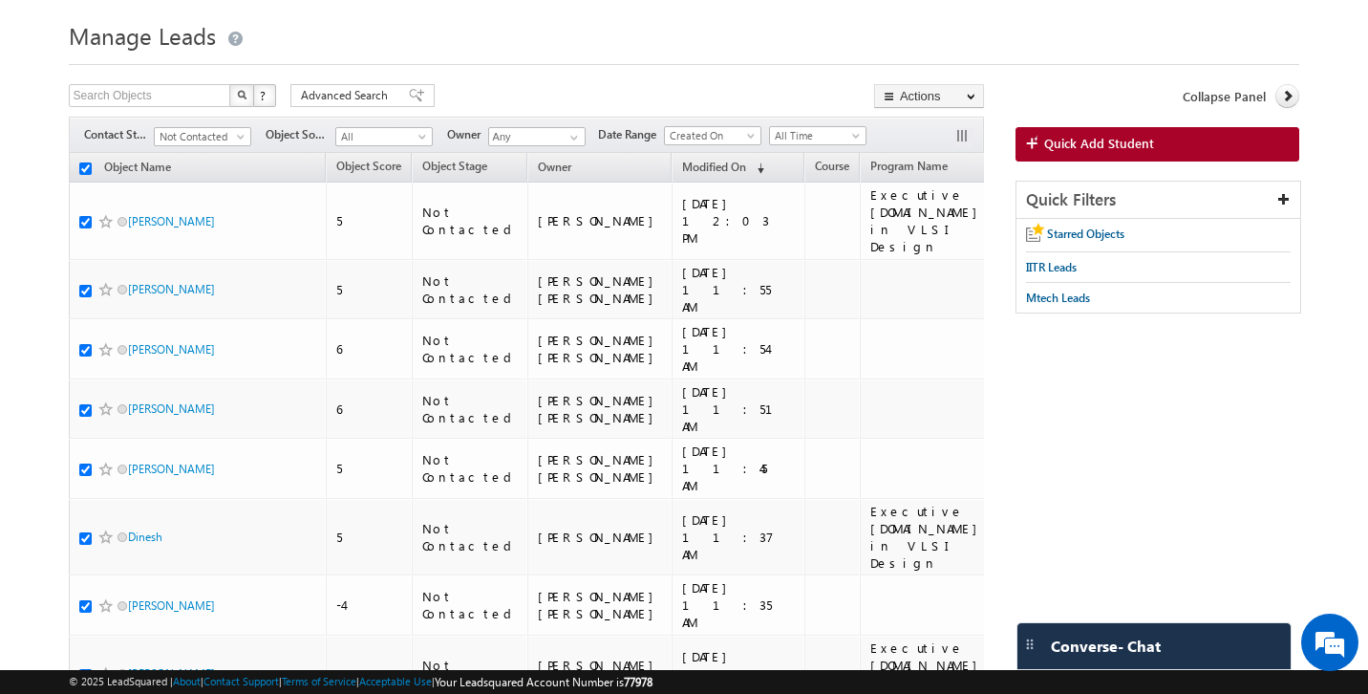
checkbox input "true"
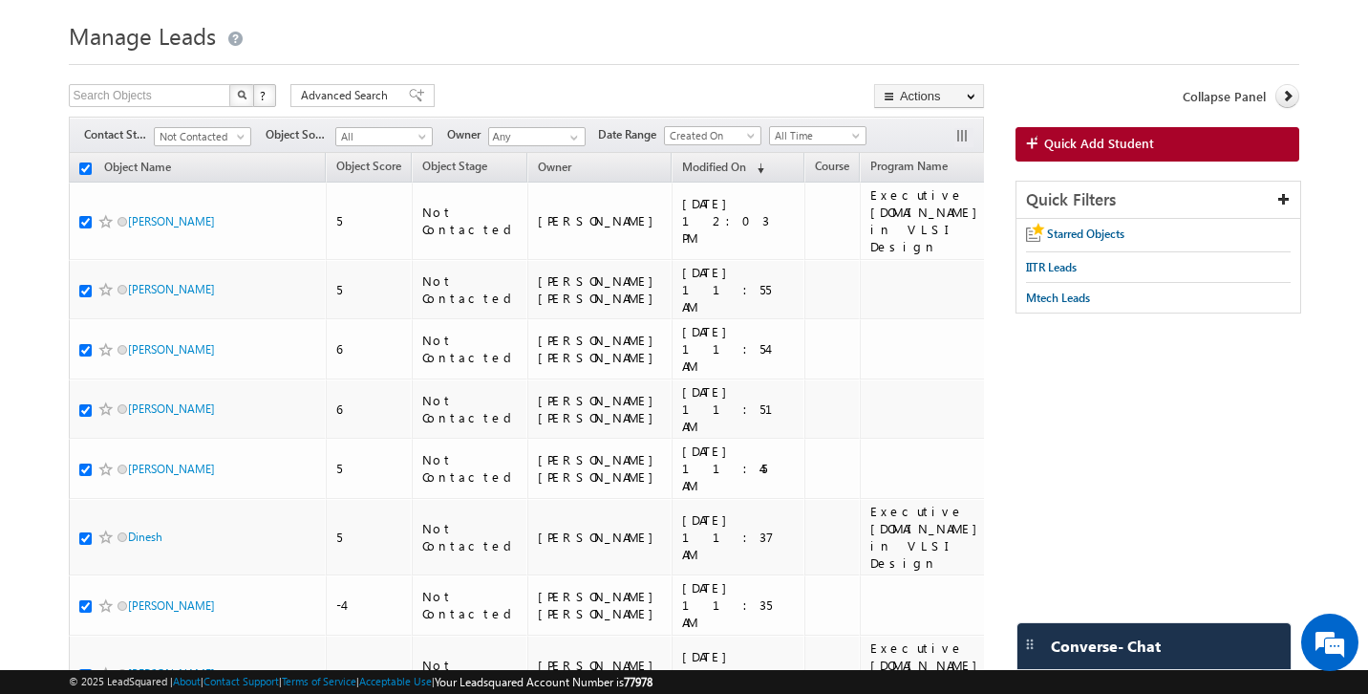
checkbox input "true"
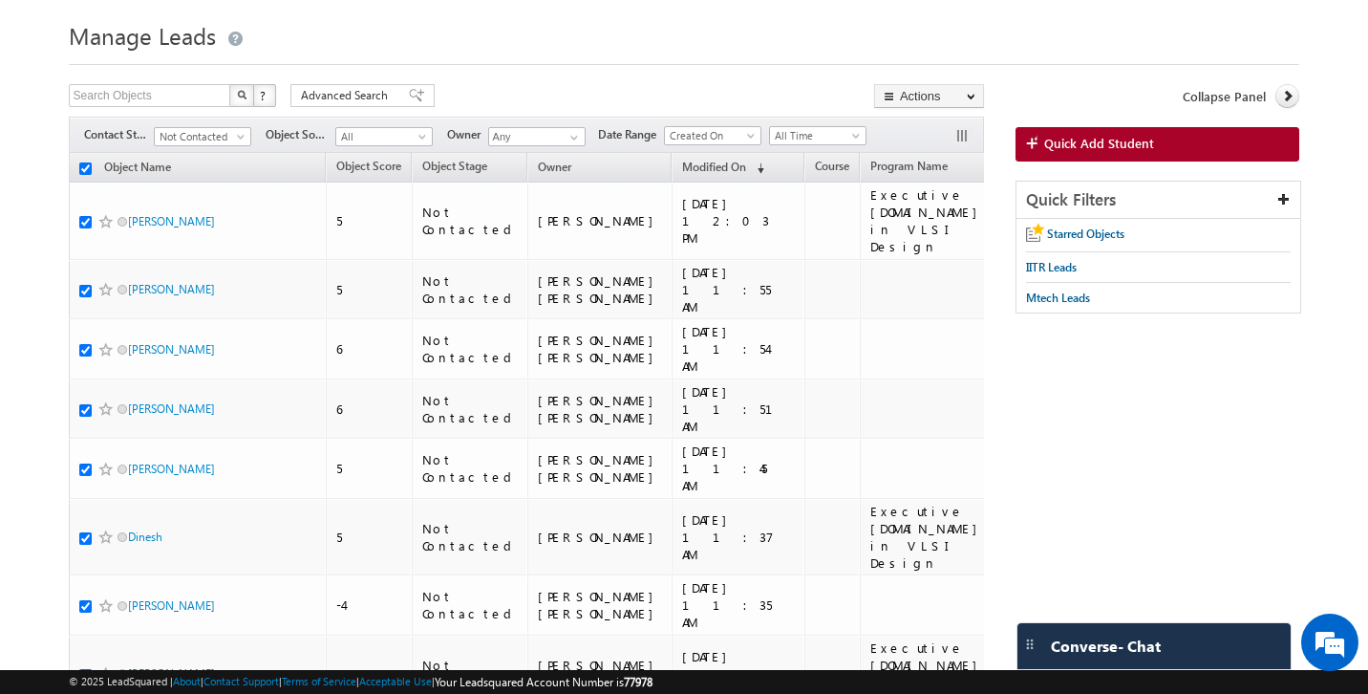
checkbox input "true"
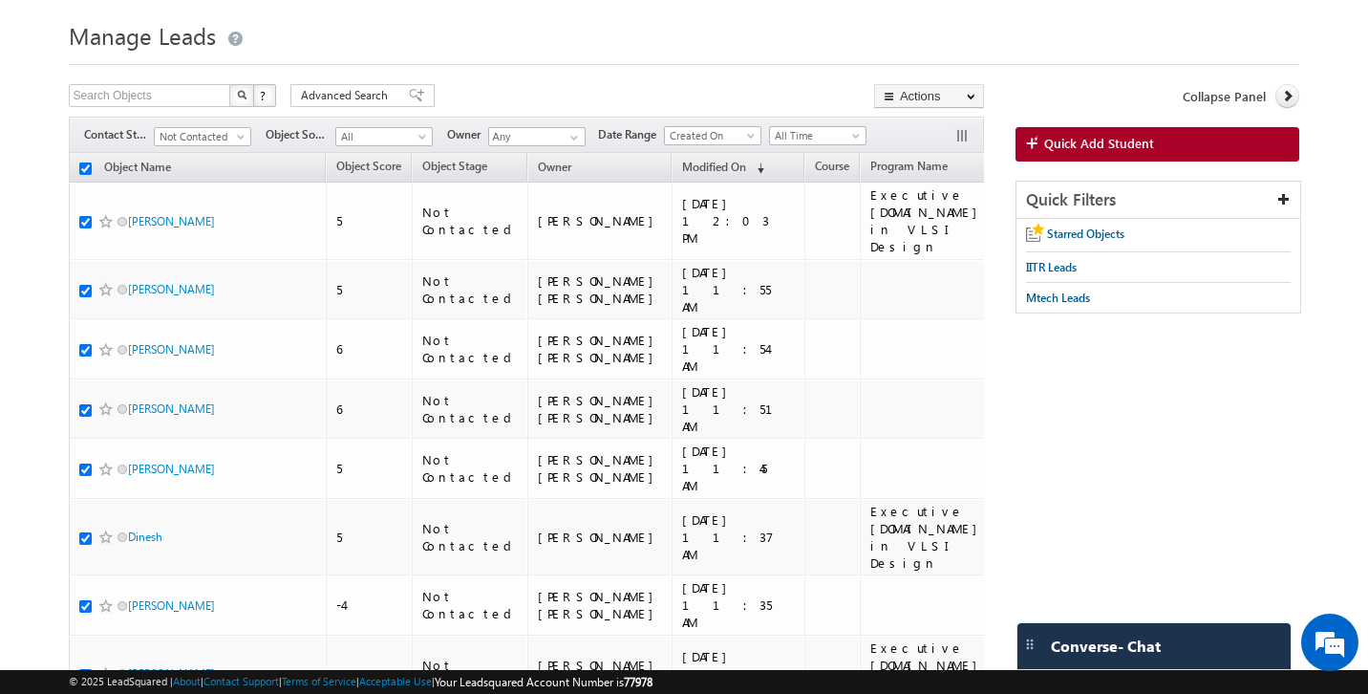
checkbox input "true"
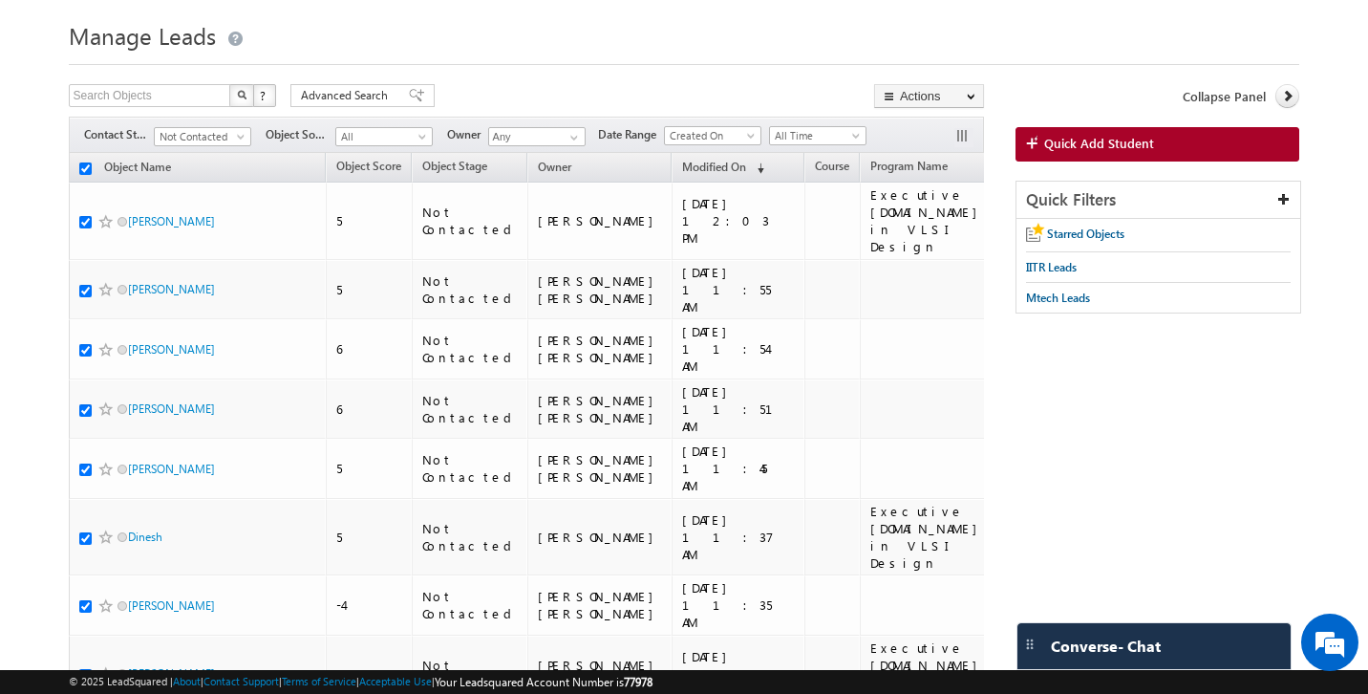
checkbox input "true"
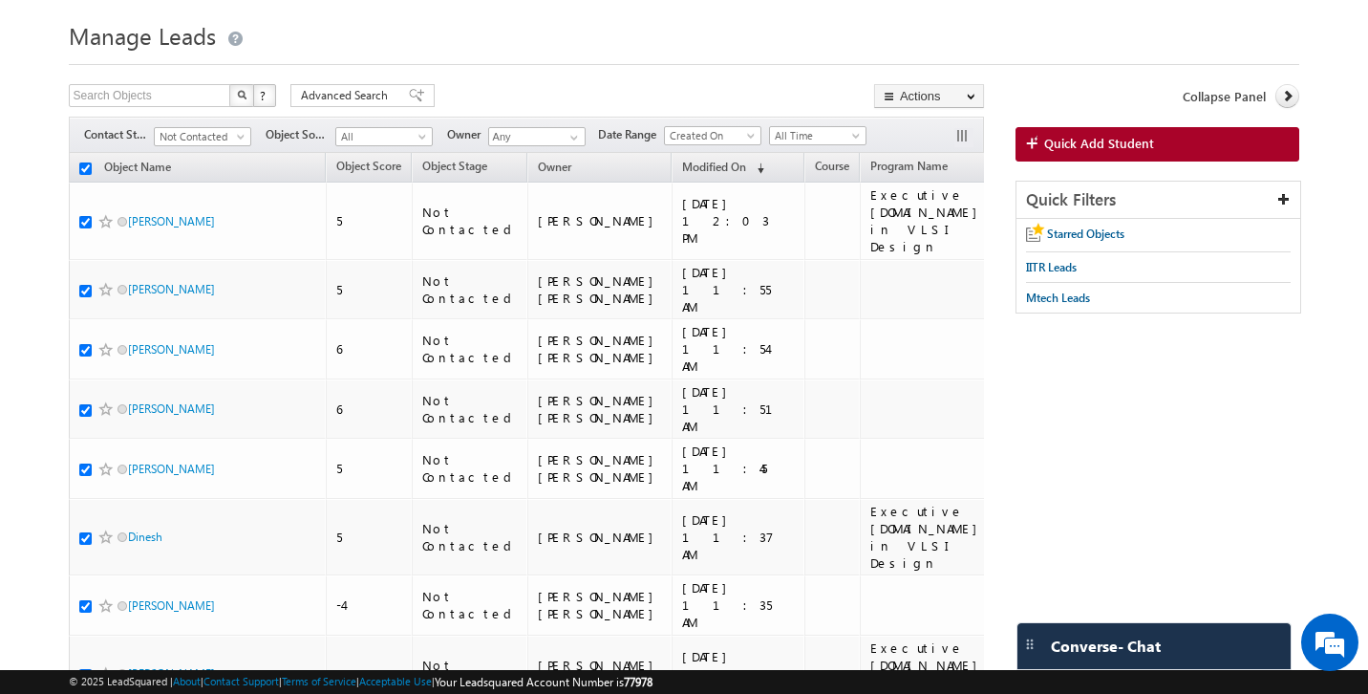
checkbox input "true"
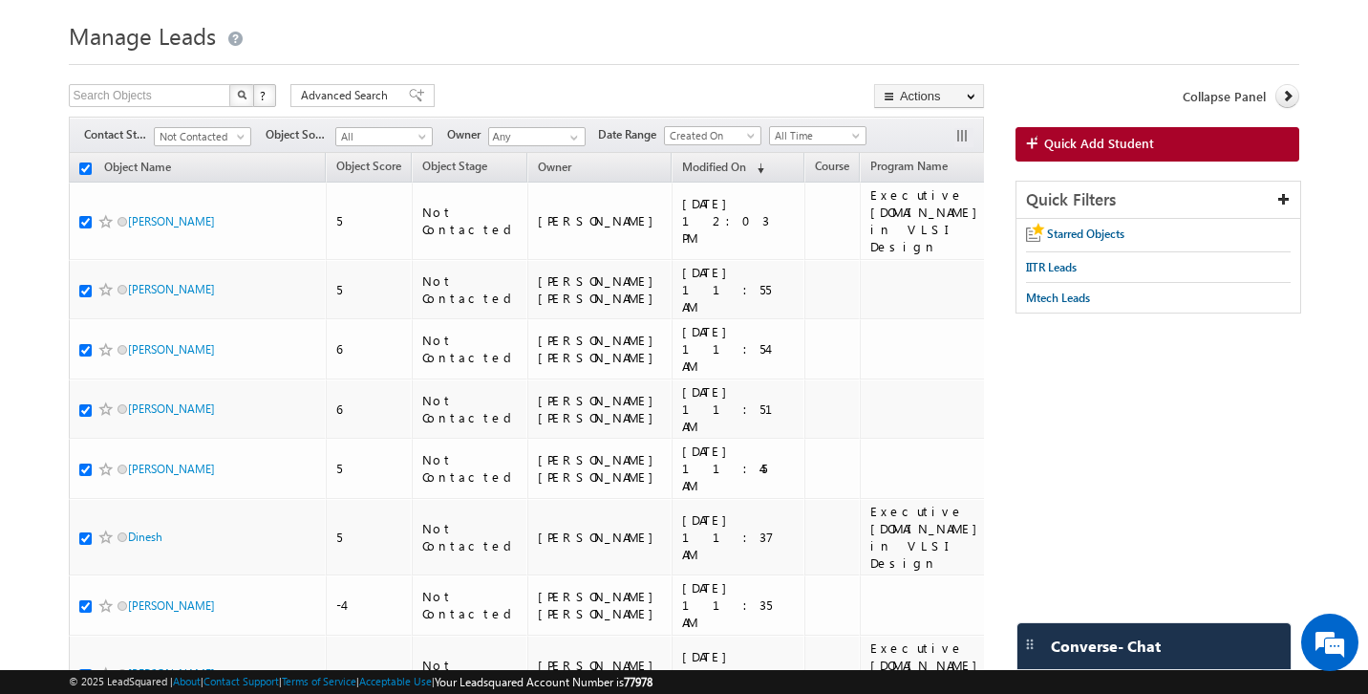
checkbox input "true"
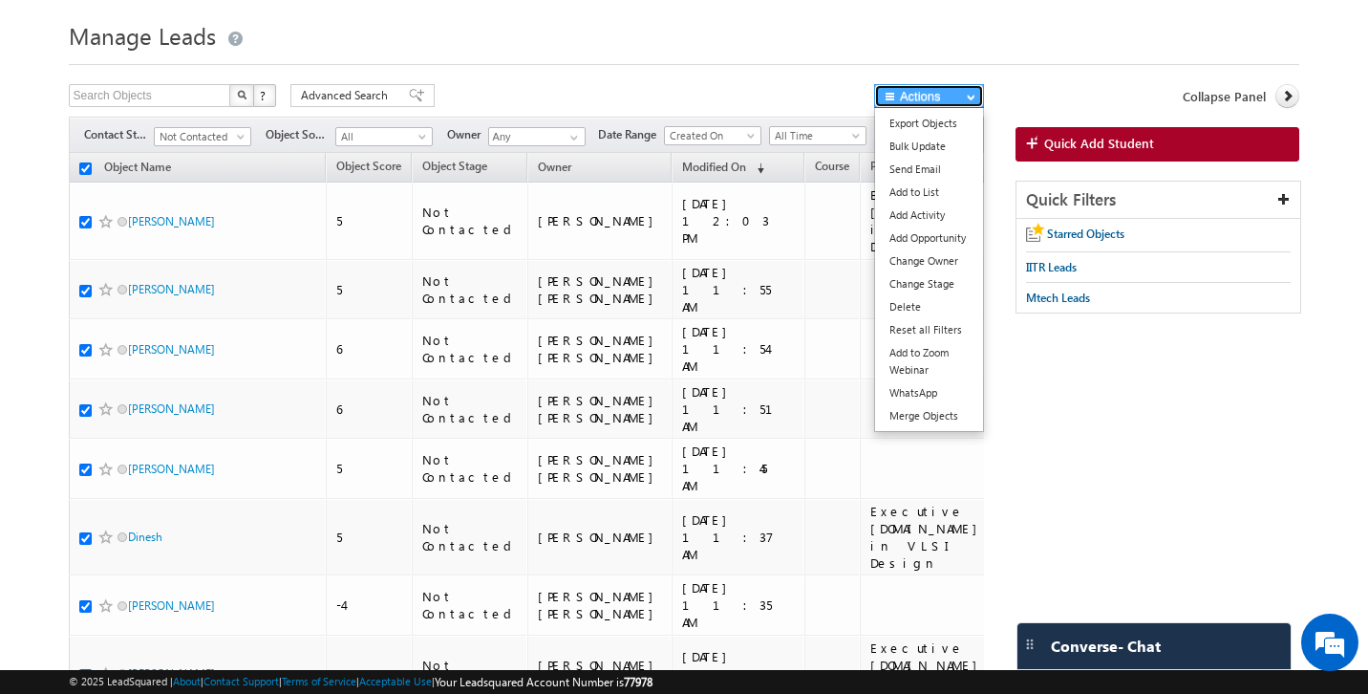
click at [956, 104] on button "Actions" at bounding box center [929, 96] width 110 height 24
click at [942, 191] on link "Add to List" at bounding box center [929, 192] width 108 height 23
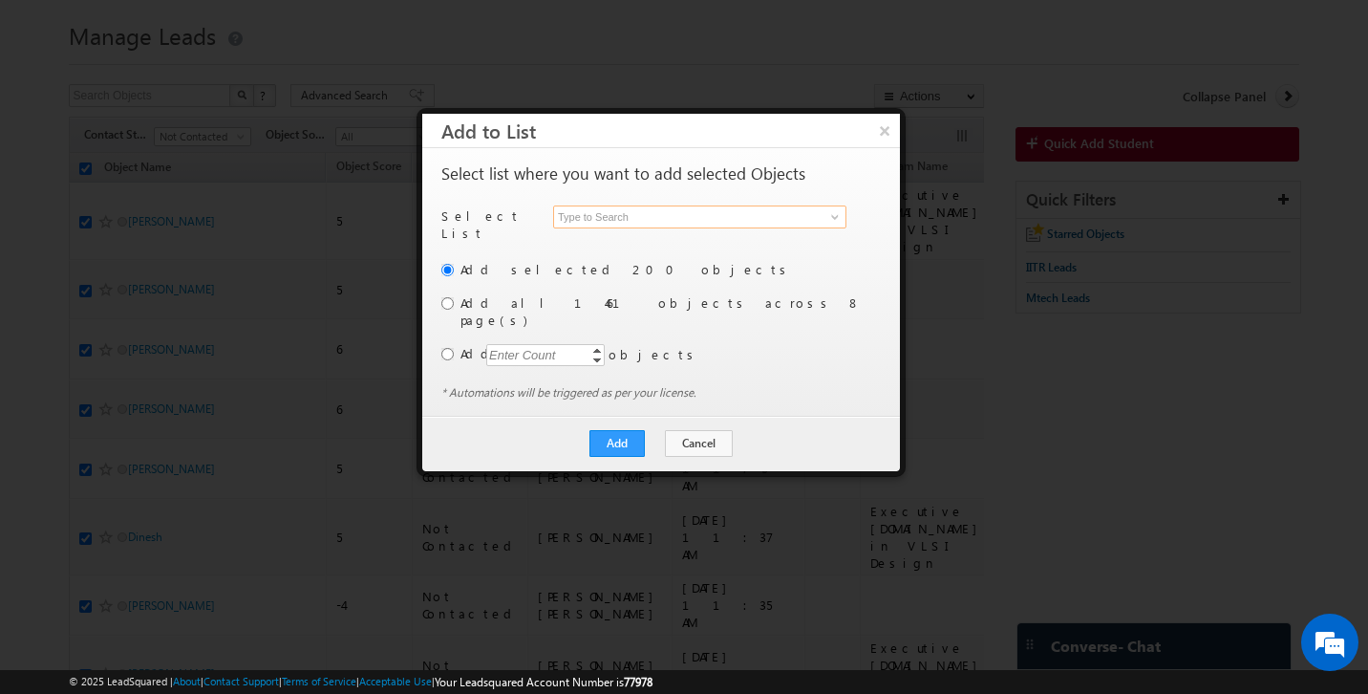
click at [742, 217] on input at bounding box center [699, 216] width 293 height 23
click at [839, 216] on span at bounding box center [834, 216] width 15 height 15
click at [658, 239] on link "< Create New List >" at bounding box center [696, 239] width 287 height 22
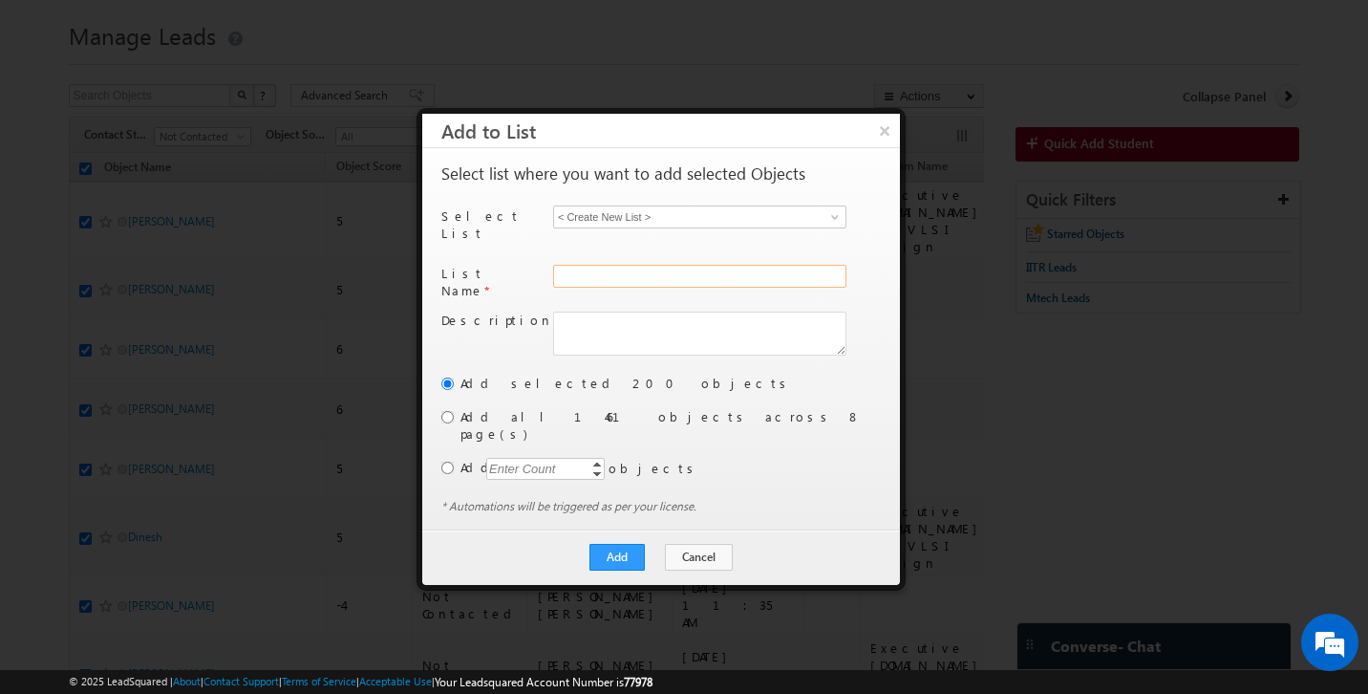
click at [636, 265] on input "text" at bounding box center [699, 276] width 293 height 23
click at [449, 411] on input "radio" at bounding box center [447, 417] width 12 height 12
click at [628, 544] on button "Add" at bounding box center [616, 557] width 55 height 27
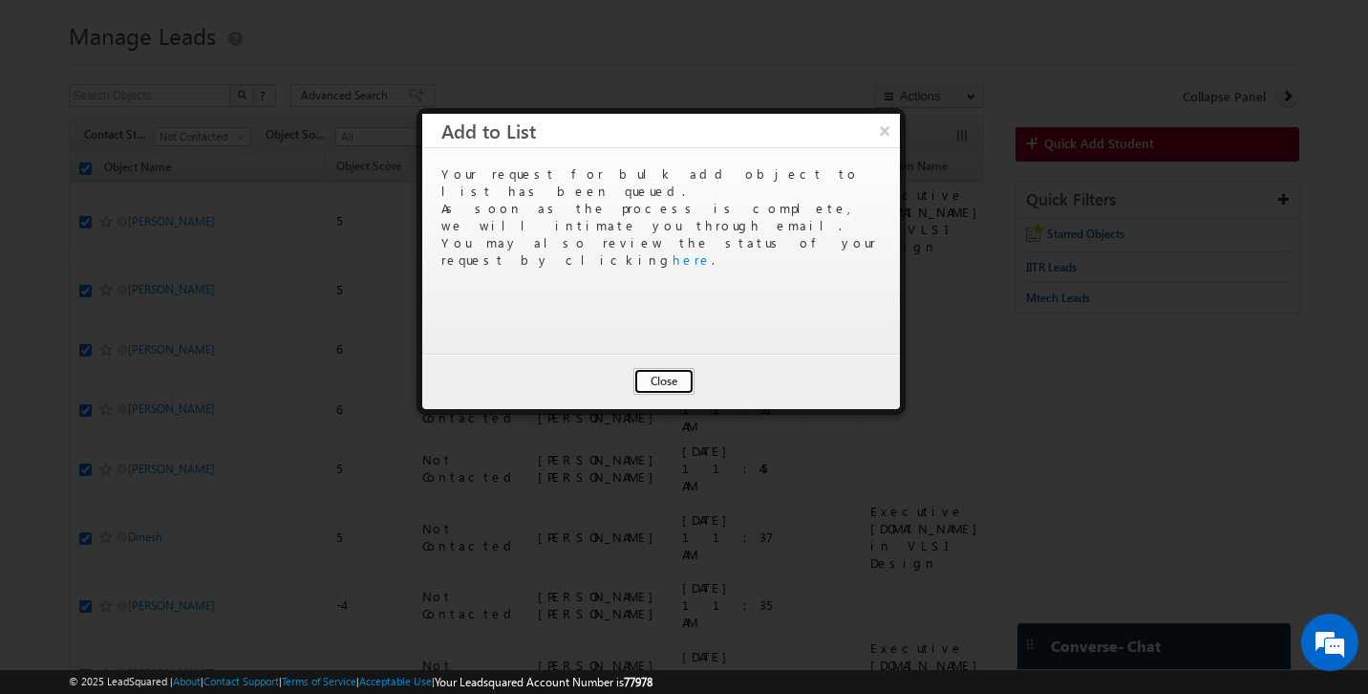
click at [681, 391] on button "Close" at bounding box center [663, 381] width 61 height 27
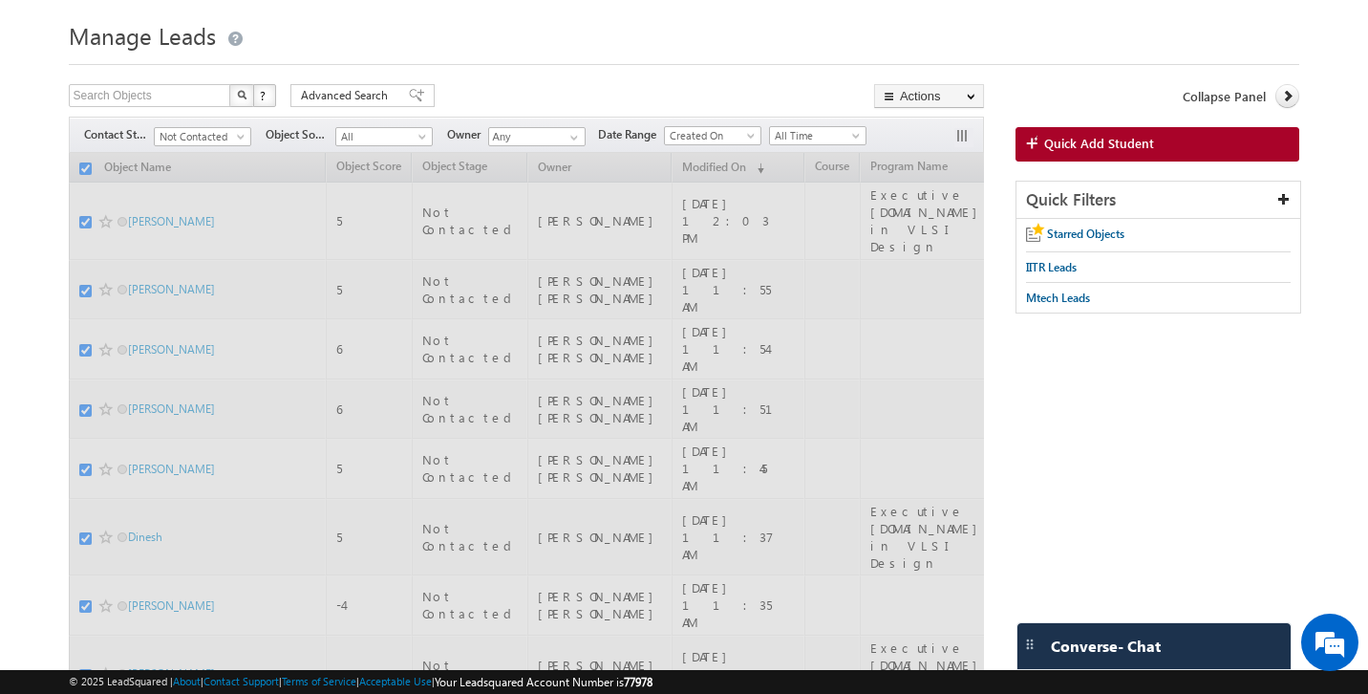
scroll to position [0, 0]
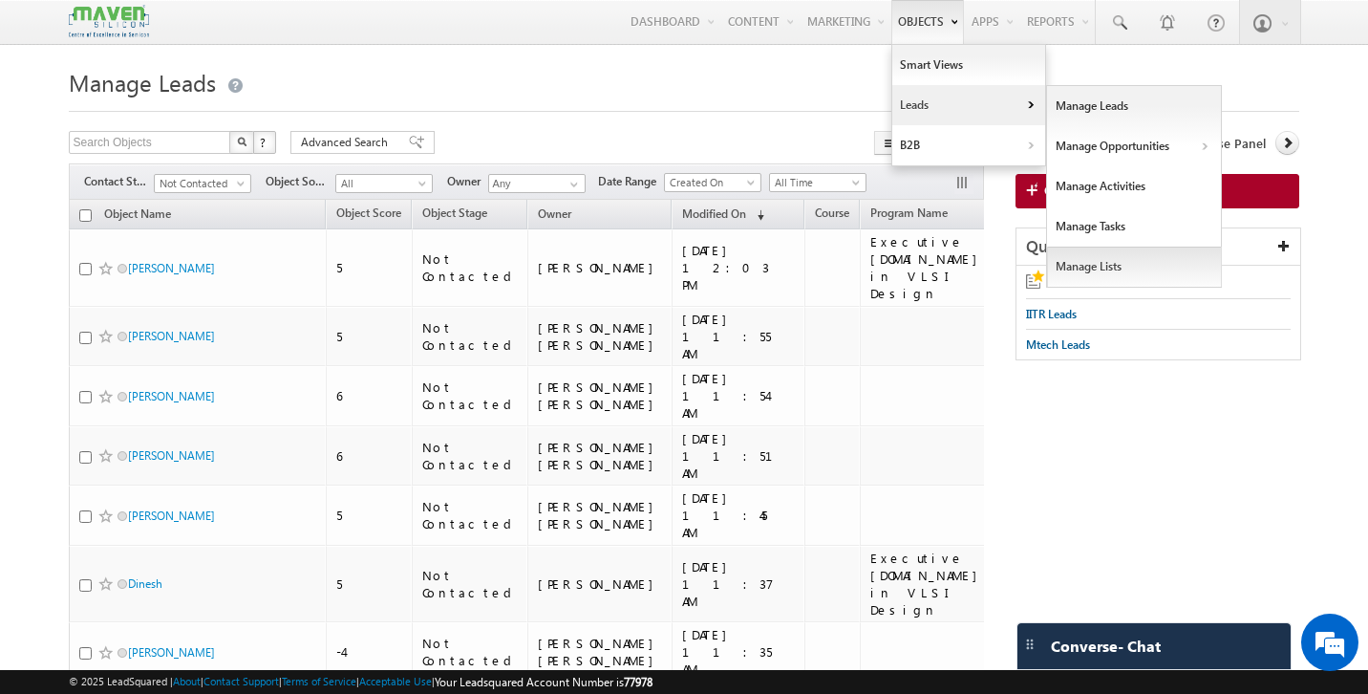
click at [1109, 261] on link "Manage Lists" at bounding box center [1134, 266] width 175 height 40
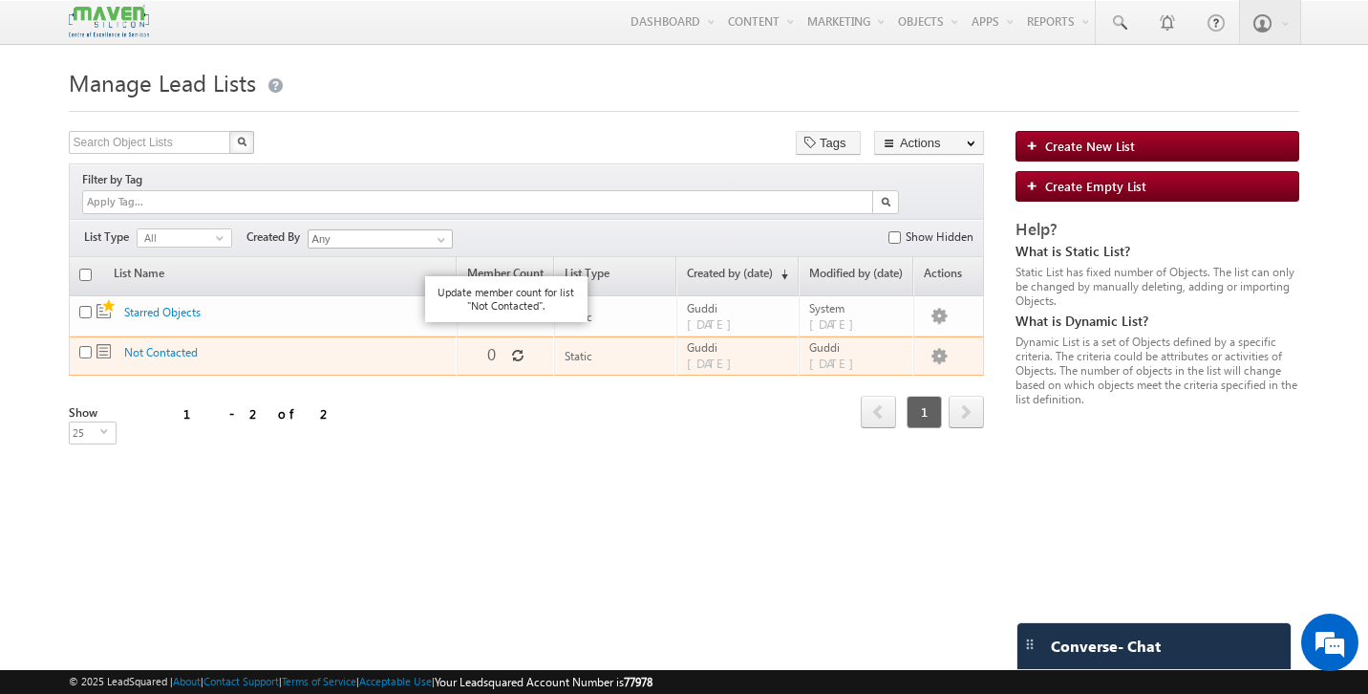
click at [511, 349] on icon at bounding box center [517, 355] width 13 height 13
click at [85, 346] on input "checkbox" at bounding box center [85, 352] width 12 height 12
checkbox input "true"
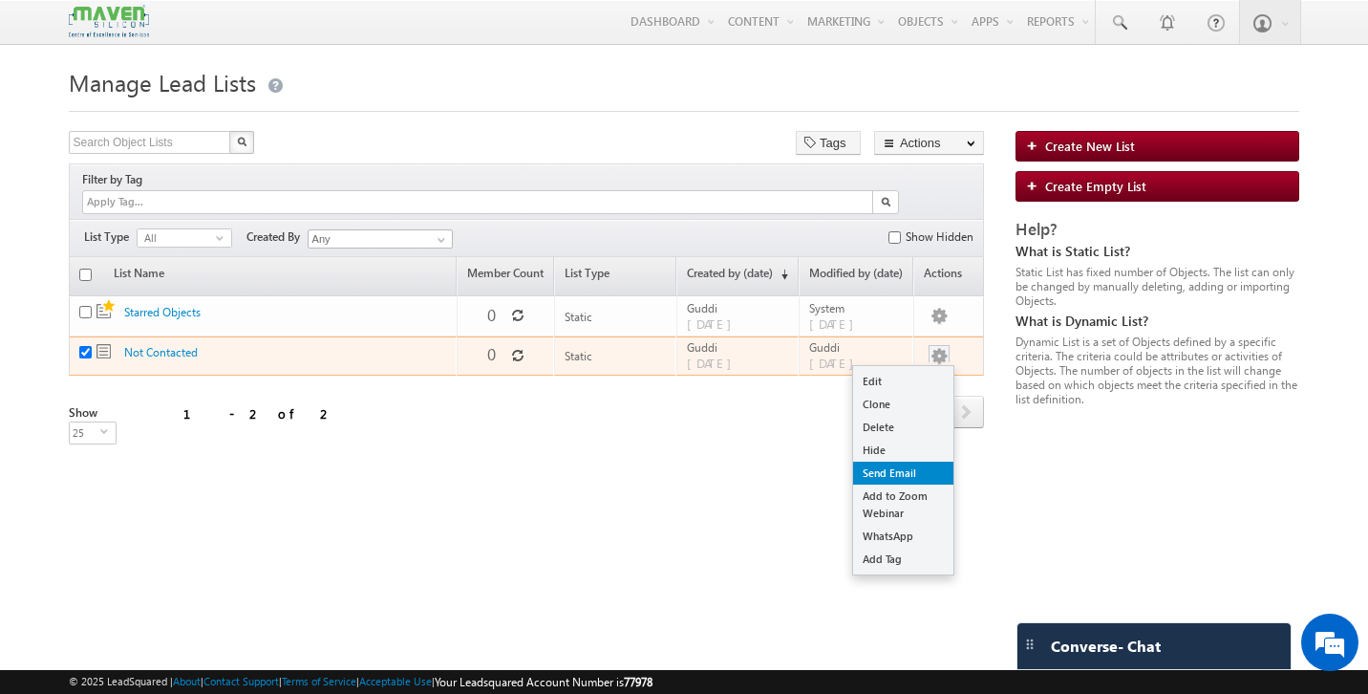
click at [900, 461] on link "Send Email" at bounding box center [903, 472] width 100 height 23
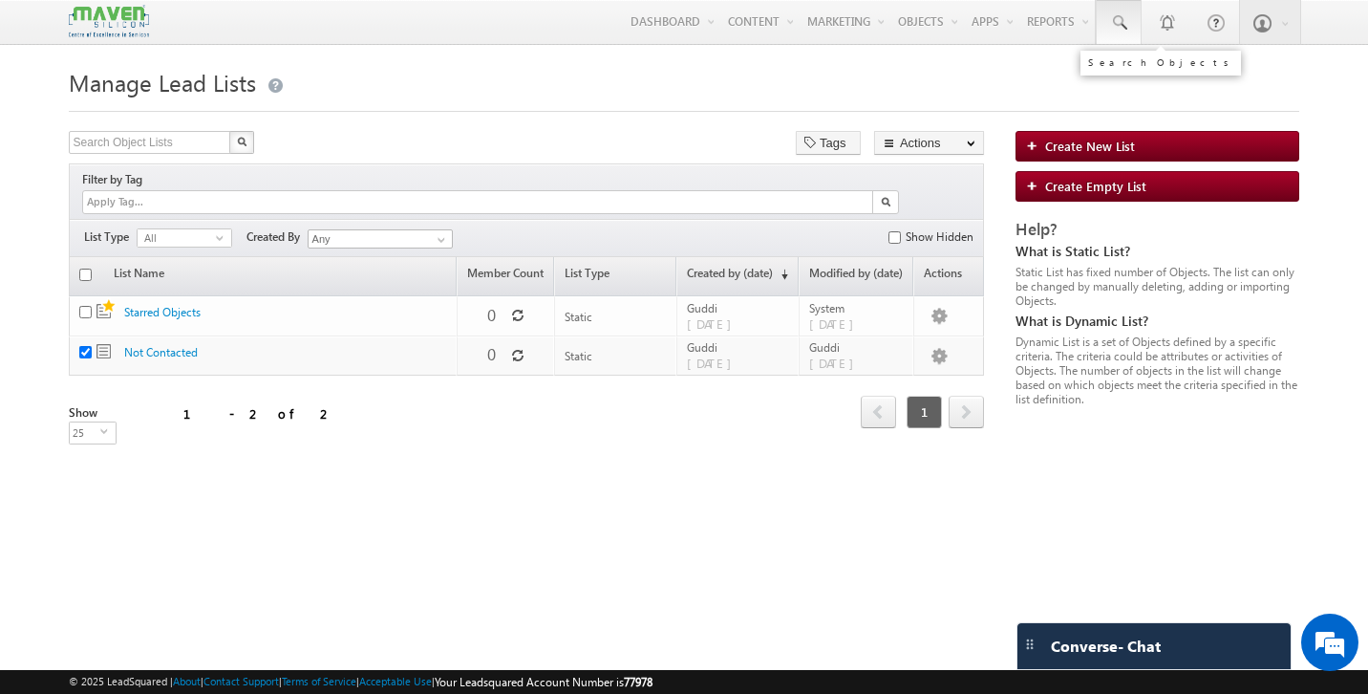
click at [1124, 23] on span at bounding box center [1118, 22] width 19 height 19
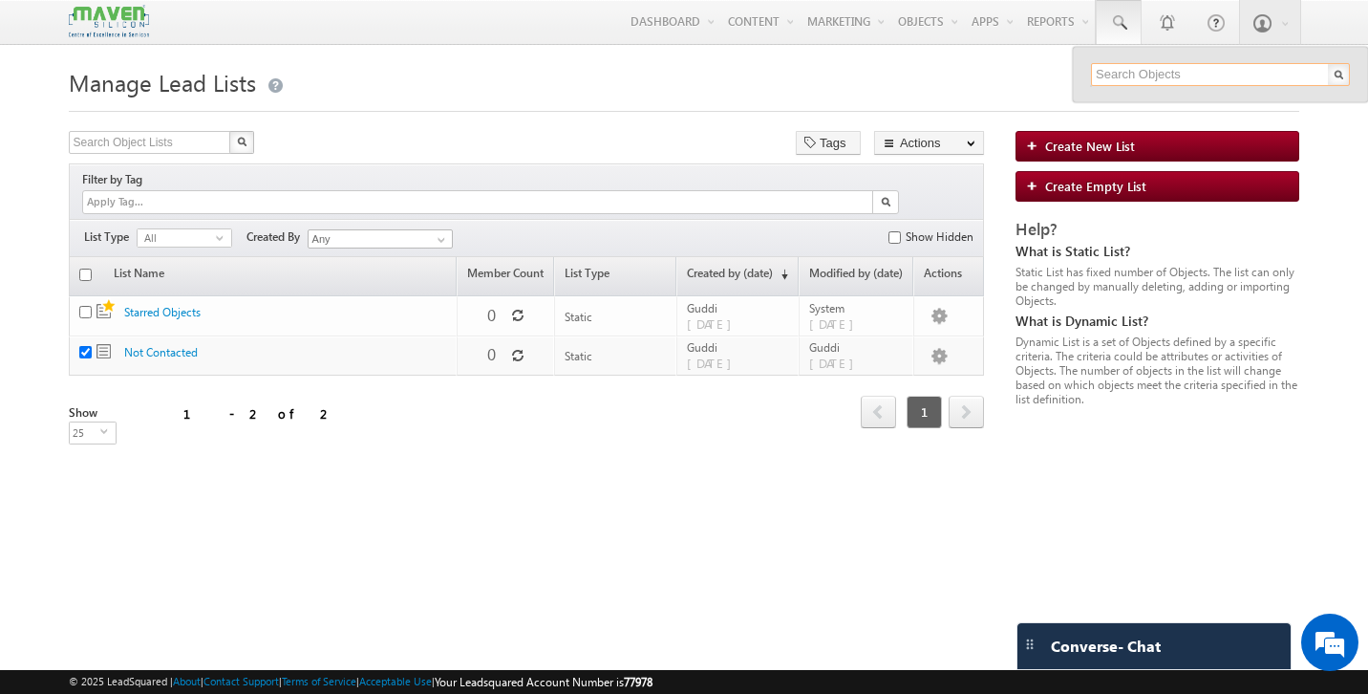
paste input "9758350140"
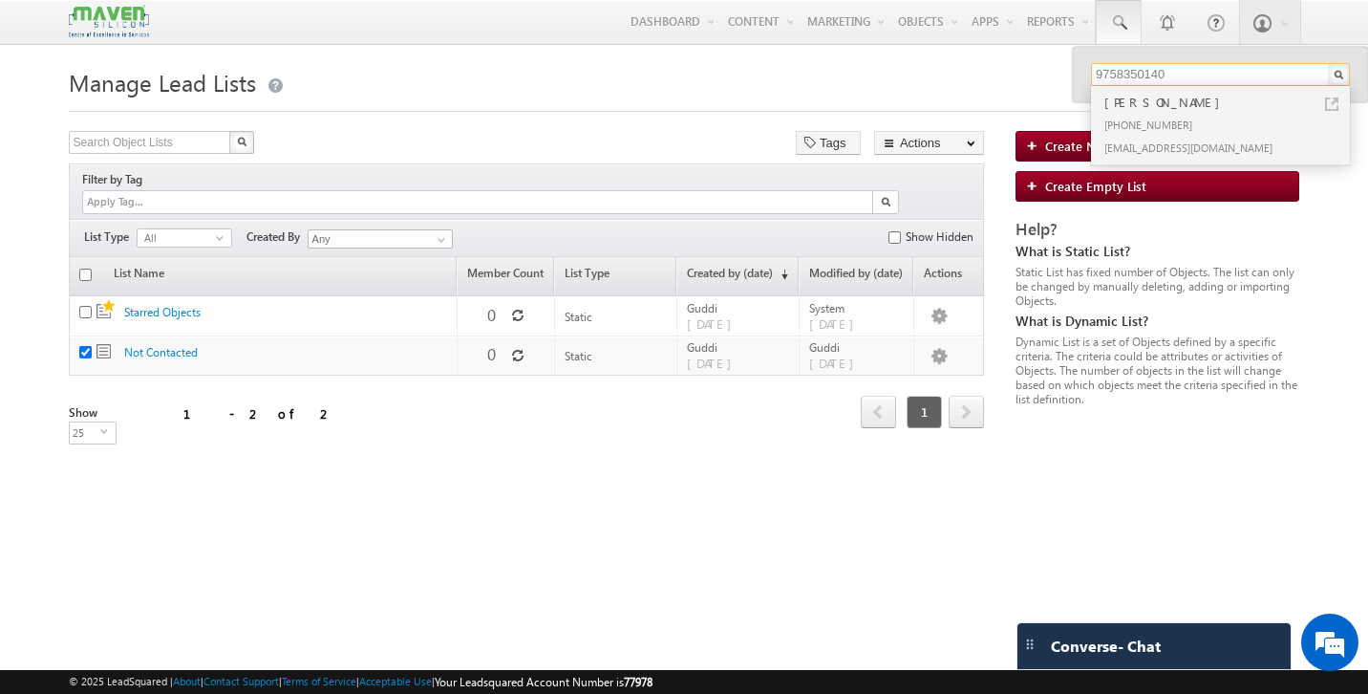
type input "9758350140"
click at [1168, 121] on div "[PHONE_NUMBER]" at bounding box center [1229, 124] width 256 height 23
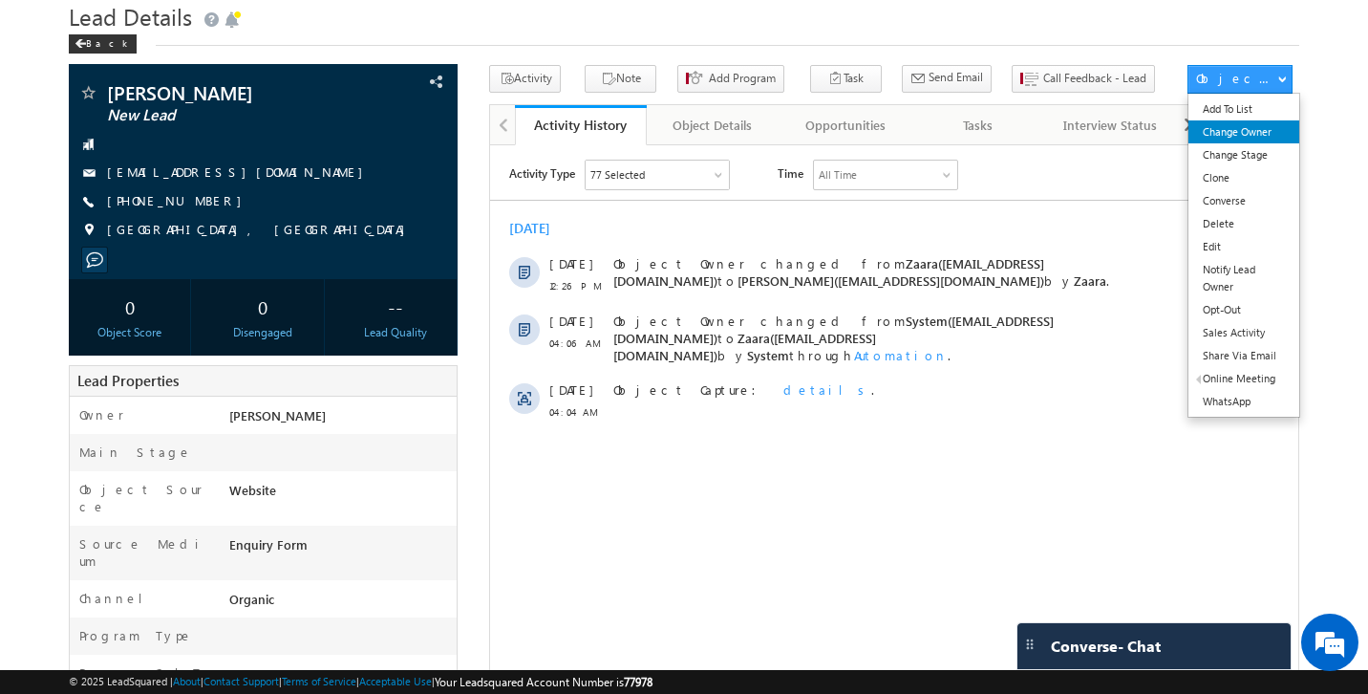
click at [1251, 131] on link "Change Owner" at bounding box center [1244, 131] width 111 height 23
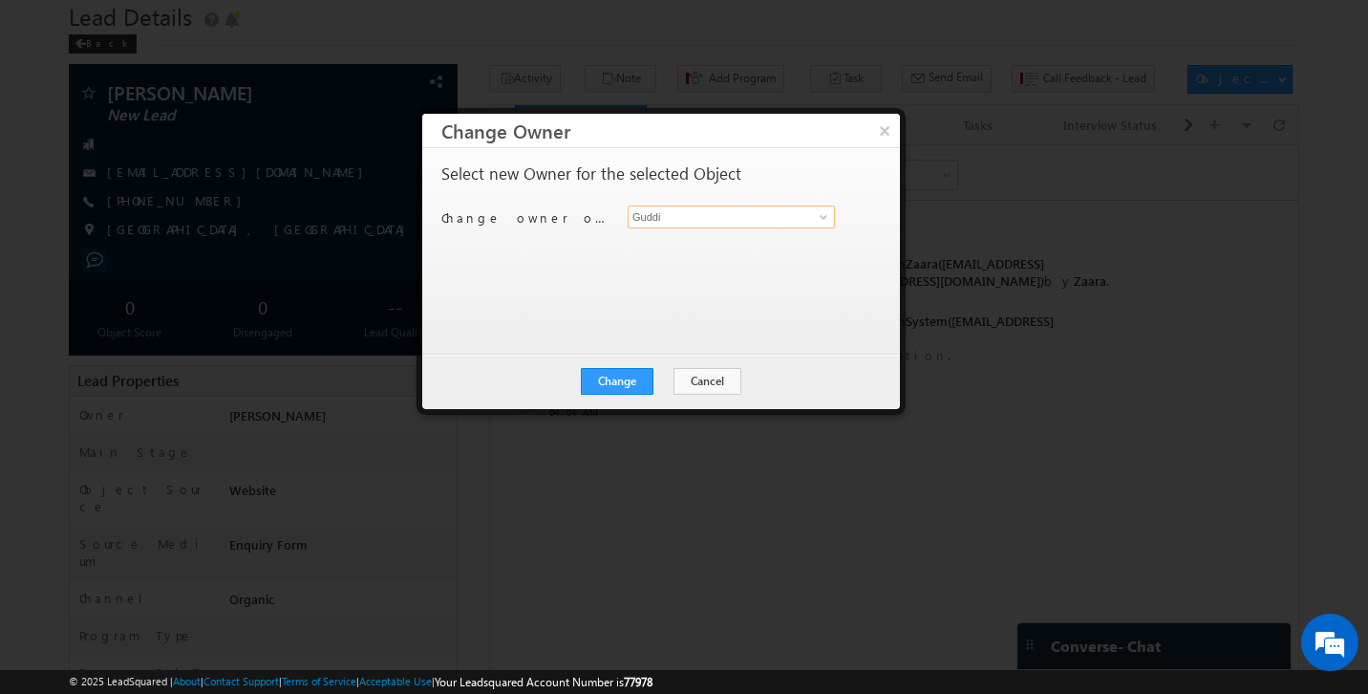
click at [664, 223] on input "Guddi" at bounding box center [731, 216] width 207 height 23
click at [641, 248] on span "lsq6@maven-silicon.com" at bounding box center [721, 254] width 172 height 14
type input "Shubham"
click at [642, 375] on button "Change" at bounding box center [617, 381] width 73 height 27
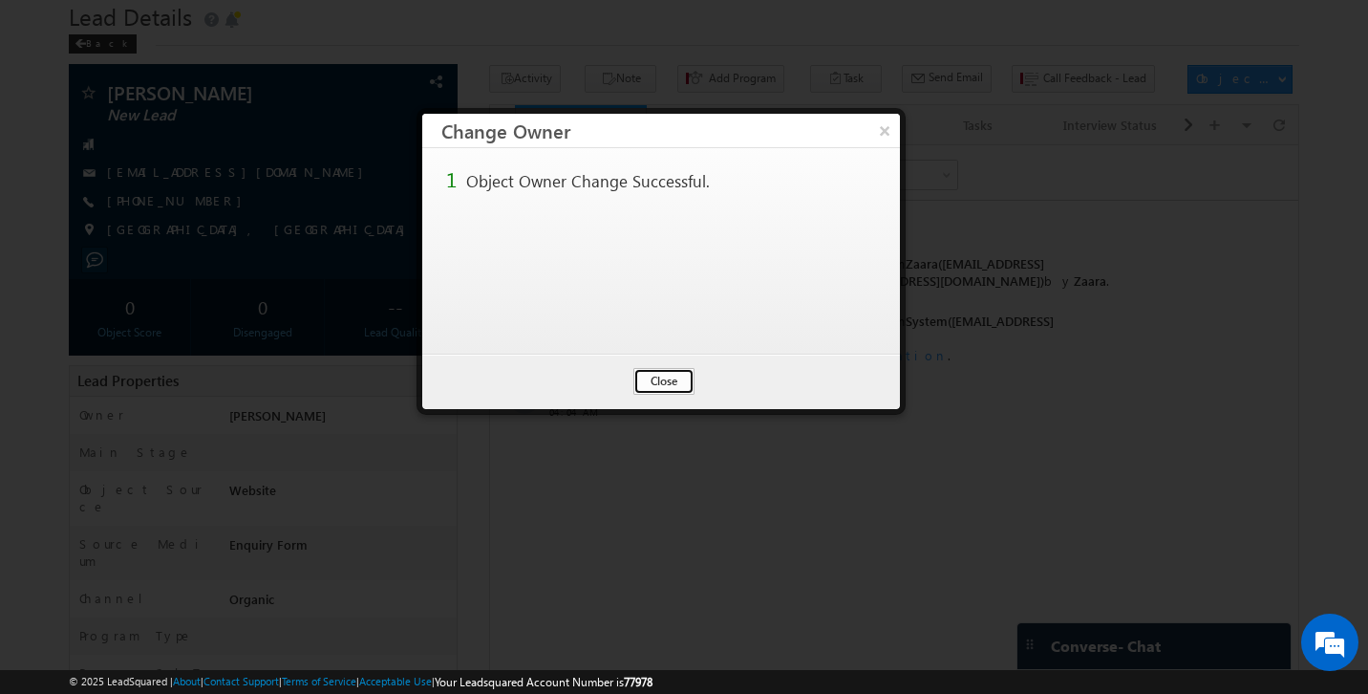
click at [659, 381] on button "Close" at bounding box center [663, 381] width 61 height 27
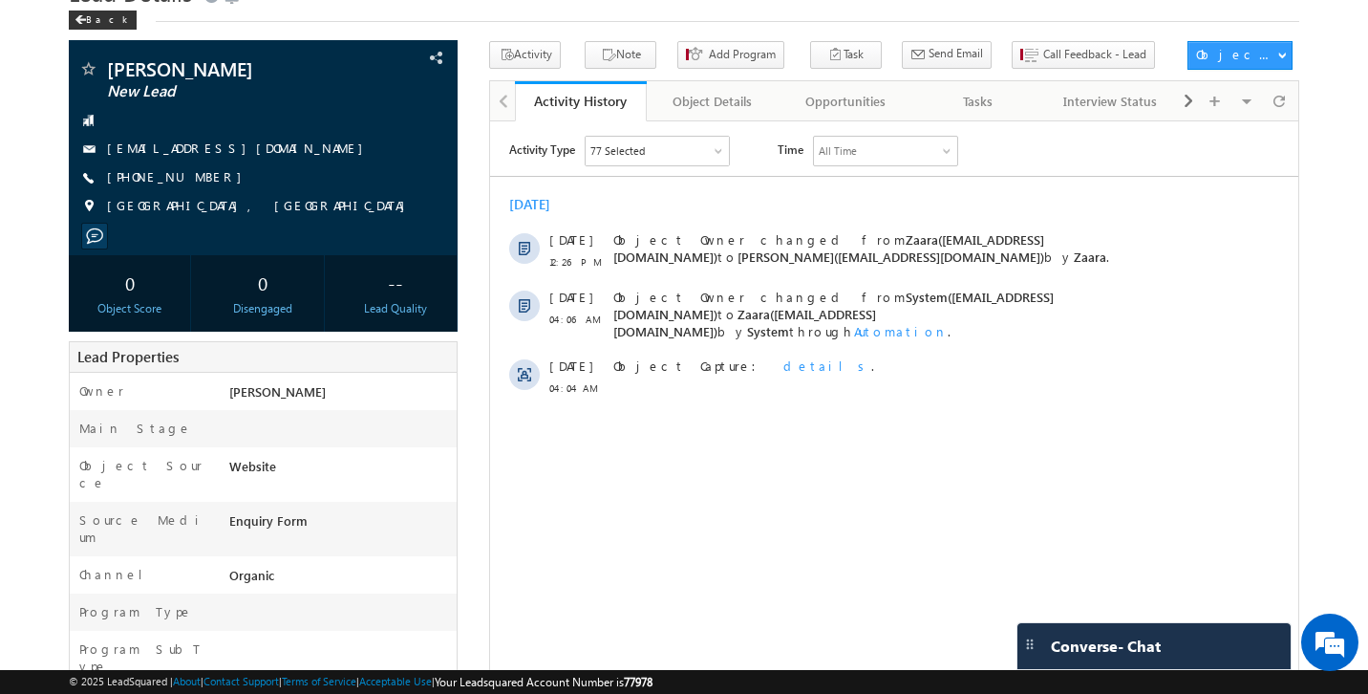
scroll to position [229, 0]
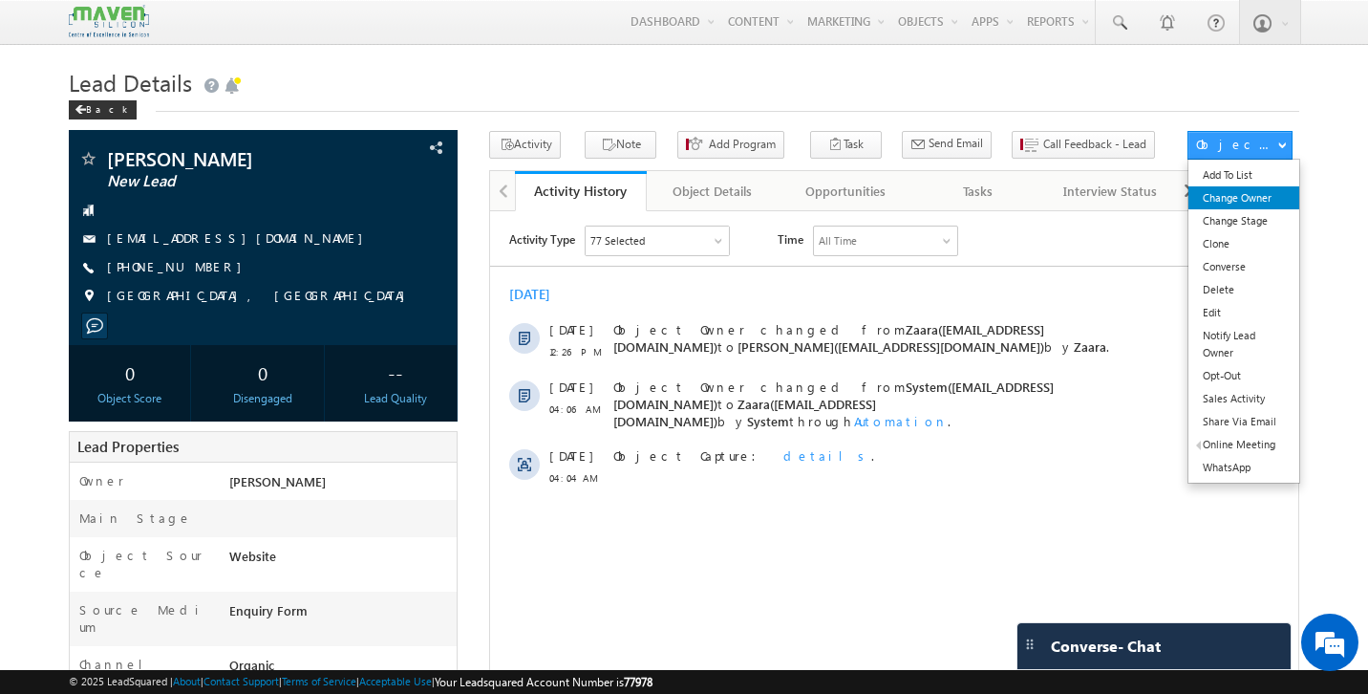
click at [1253, 204] on link "Change Owner" at bounding box center [1244, 197] width 111 height 23
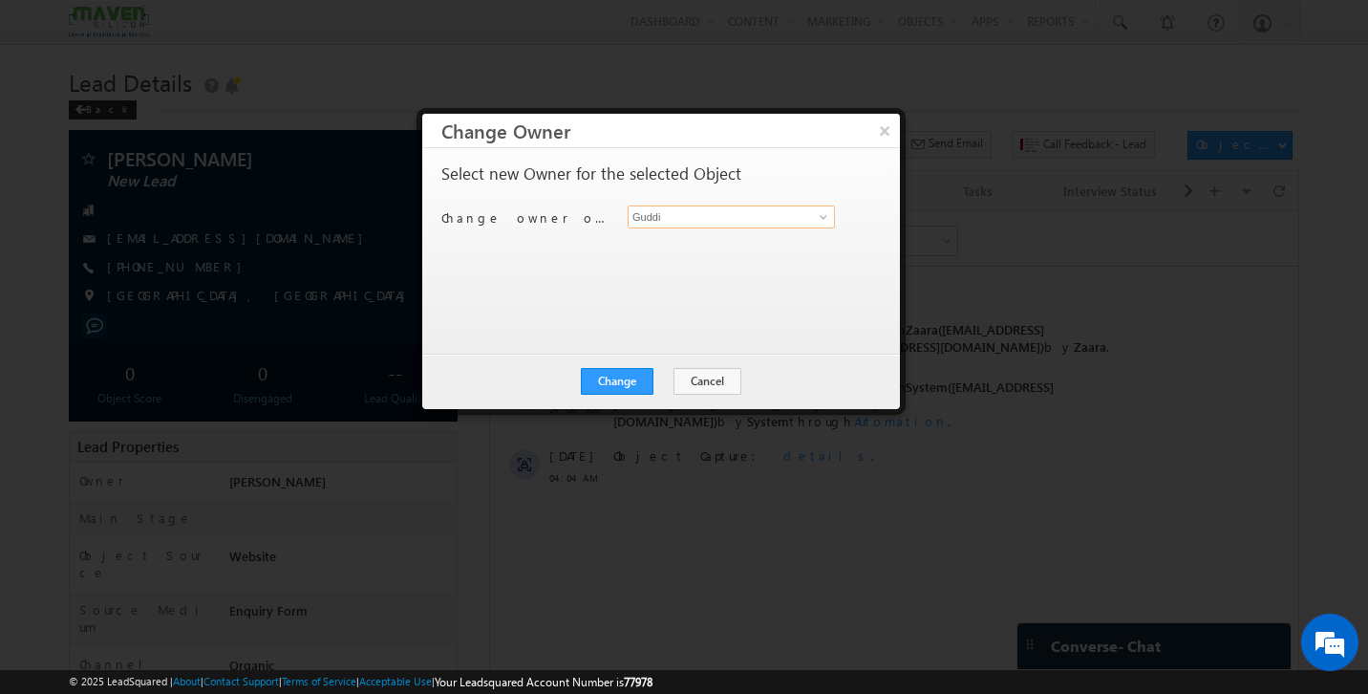
click at [672, 222] on input "Guddi" at bounding box center [731, 216] width 207 height 23
click at [644, 248] on span "lsq3@maven-silicon.com" at bounding box center [721, 254] width 172 height 14
type input "Sovan"
click at [644, 380] on button "Change" at bounding box center [617, 381] width 73 height 27
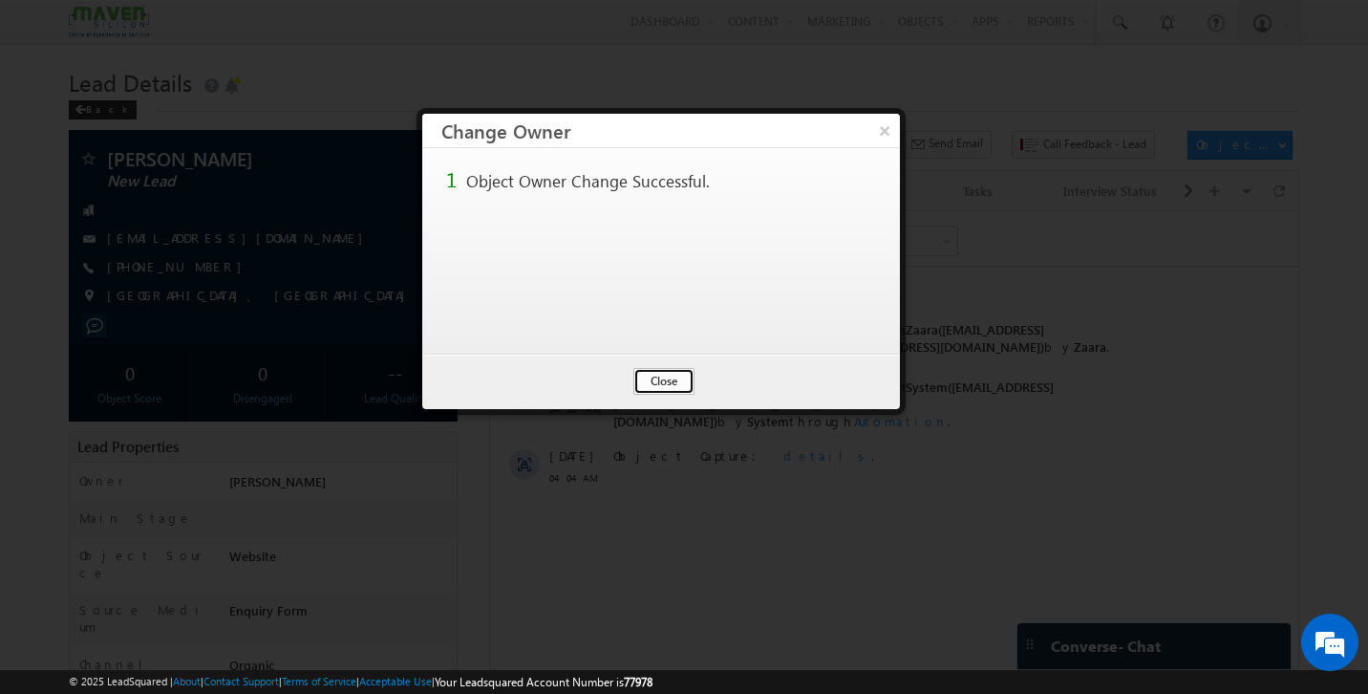
click at [658, 384] on button "Close" at bounding box center [663, 381] width 61 height 27
